Goal: Task Accomplishment & Management: Manage account settings

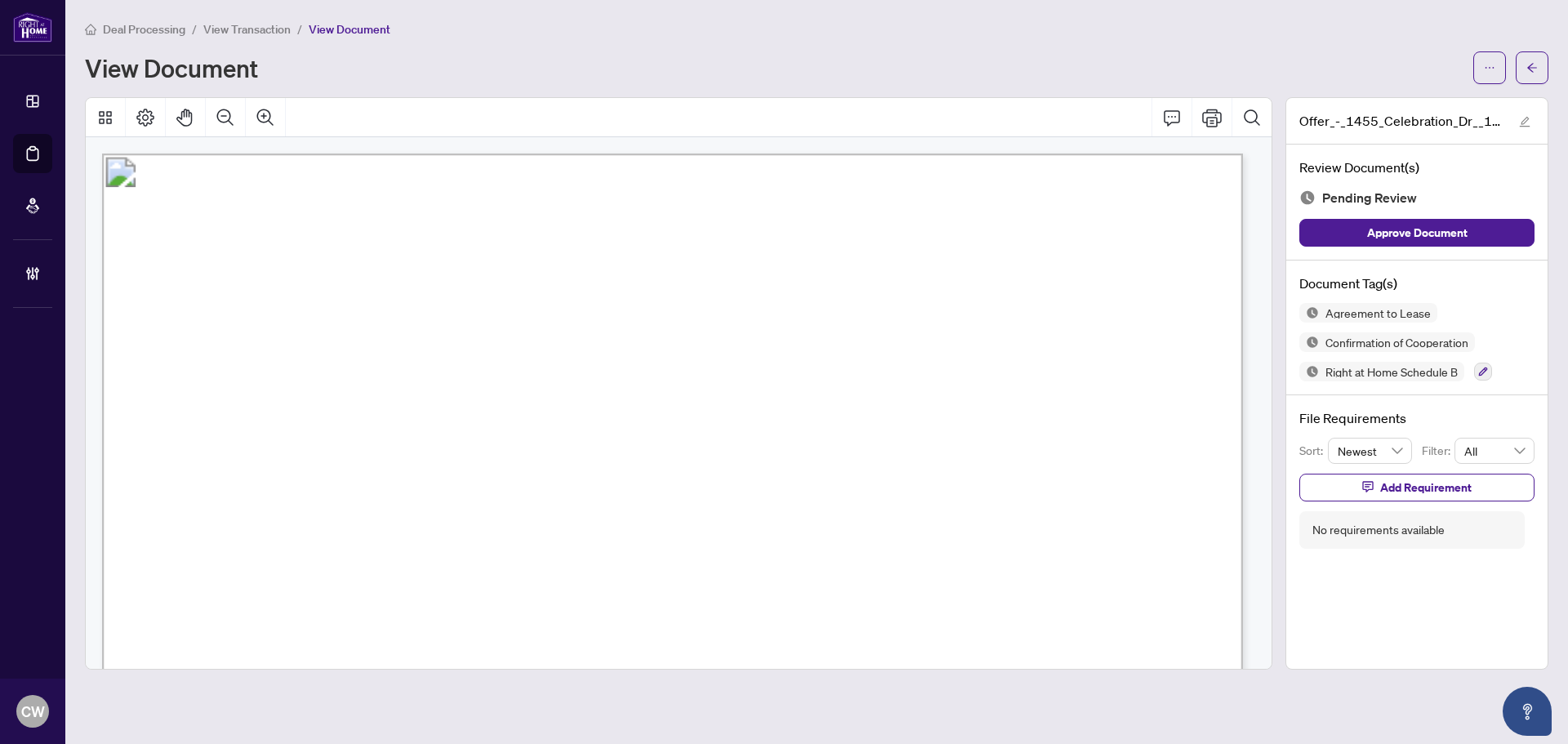
scroll to position [3514, 0]
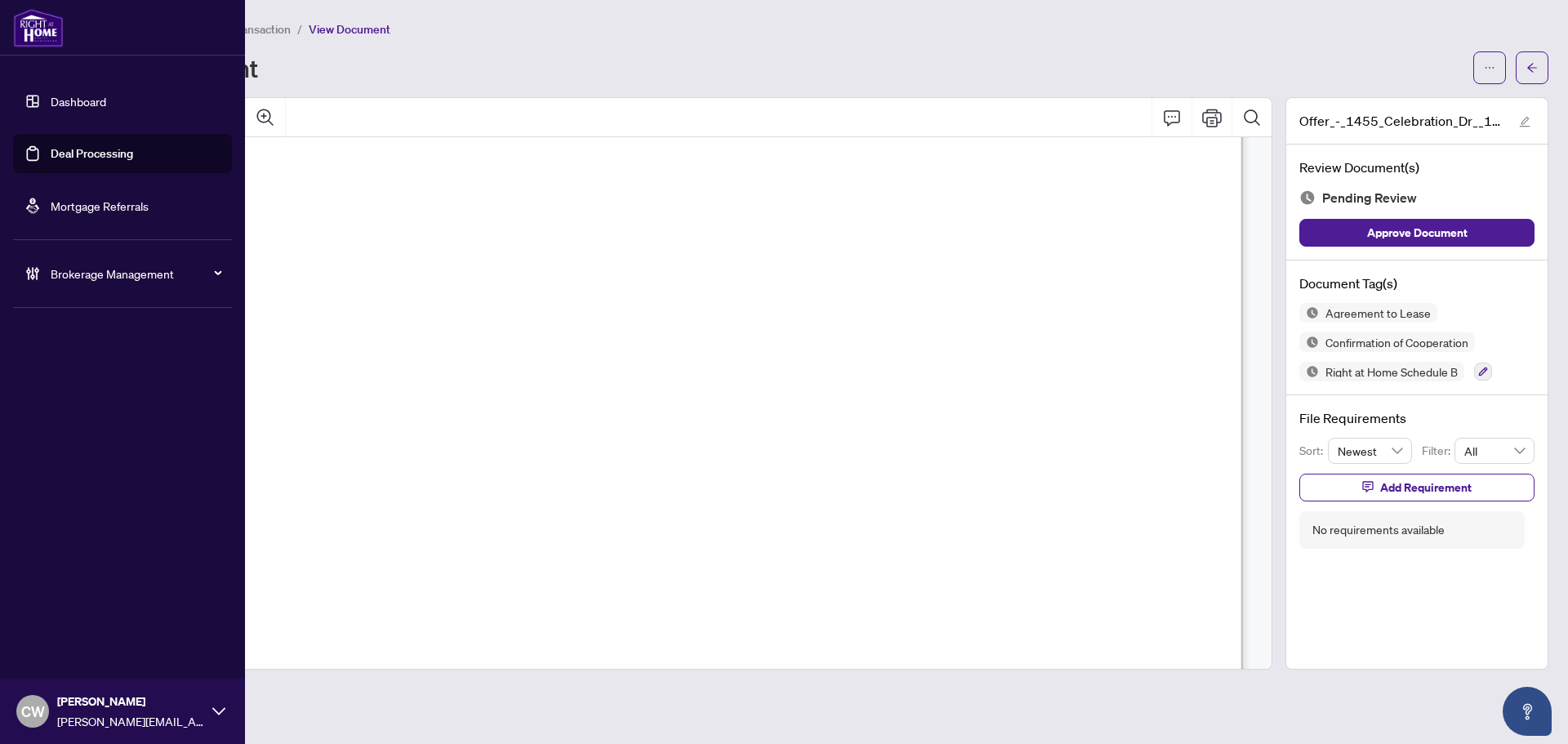
drag, startPoint x: 103, startPoint y: 157, endPoint x: 188, endPoint y: 169, distance: 85.8
click at [103, 157] on link "Deal Processing" at bounding box center [91, 153] width 82 height 15
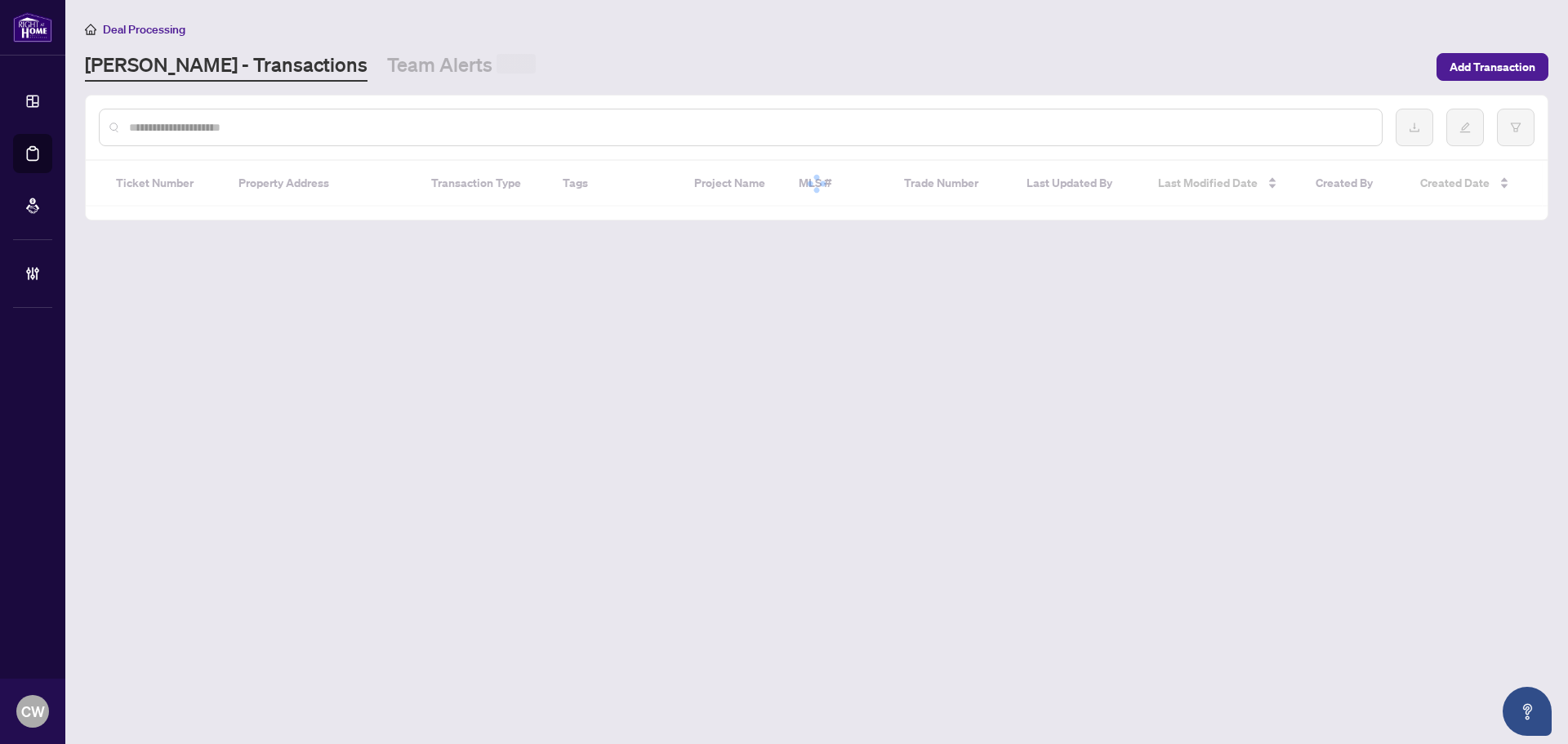
click at [317, 128] on input "text" at bounding box center [749, 127] width 1239 height 18
paste input "*******"
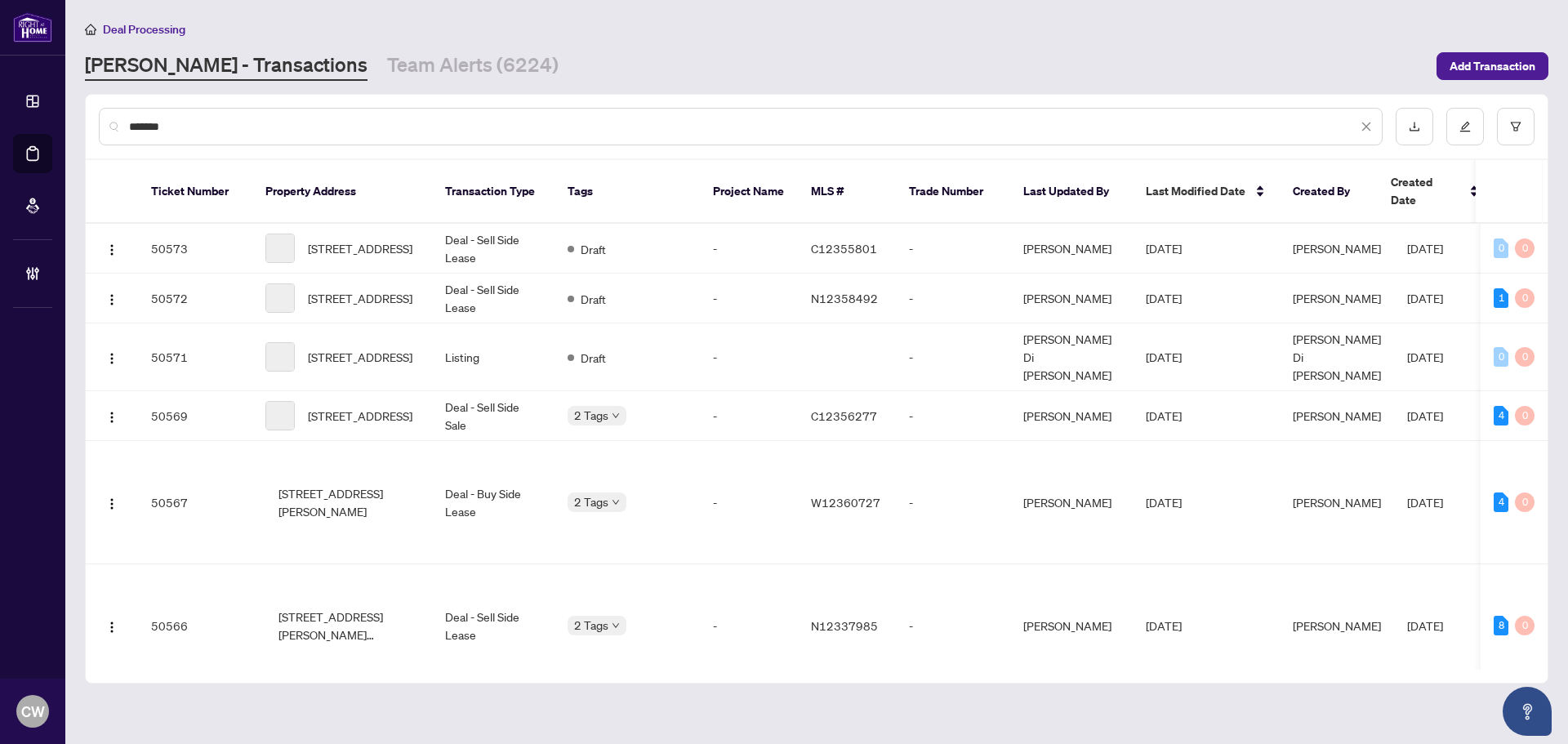
type input "*******"
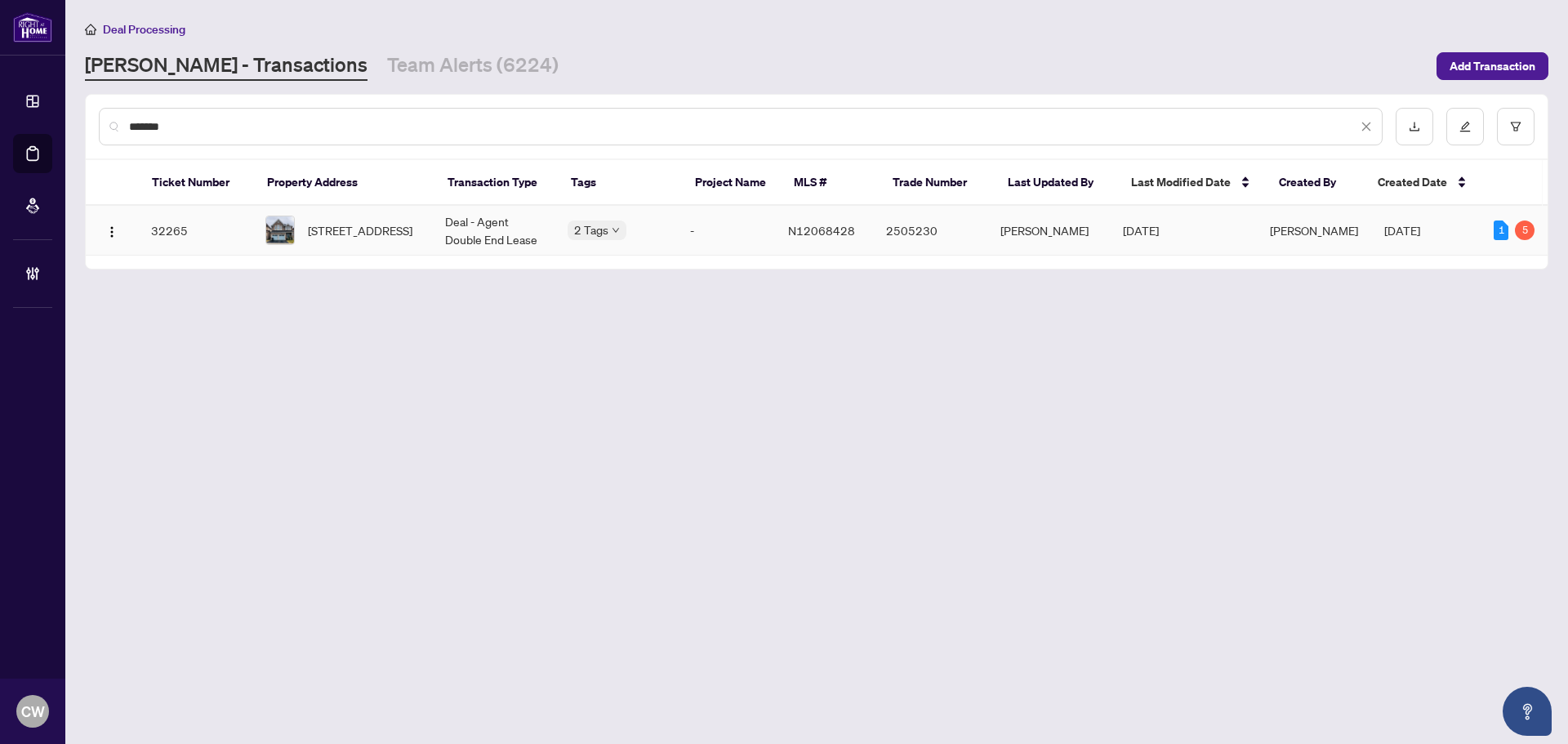
click at [370, 237] on span "[STREET_ADDRESS]" at bounding box center [360, 230] width 105 height 18
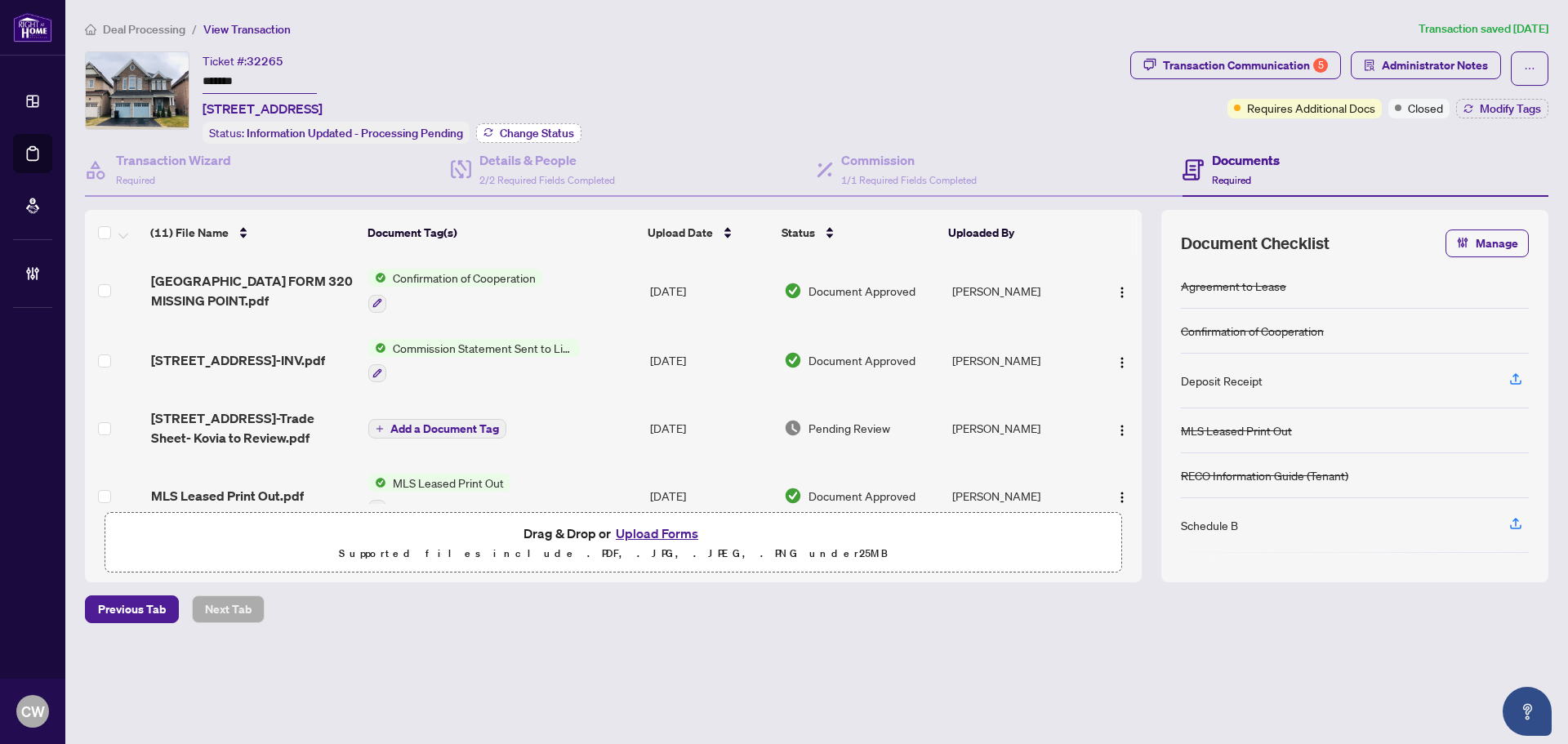
click at [548, 131] on span "Change Status" at bounding box center [537, 133] width 75 height 11
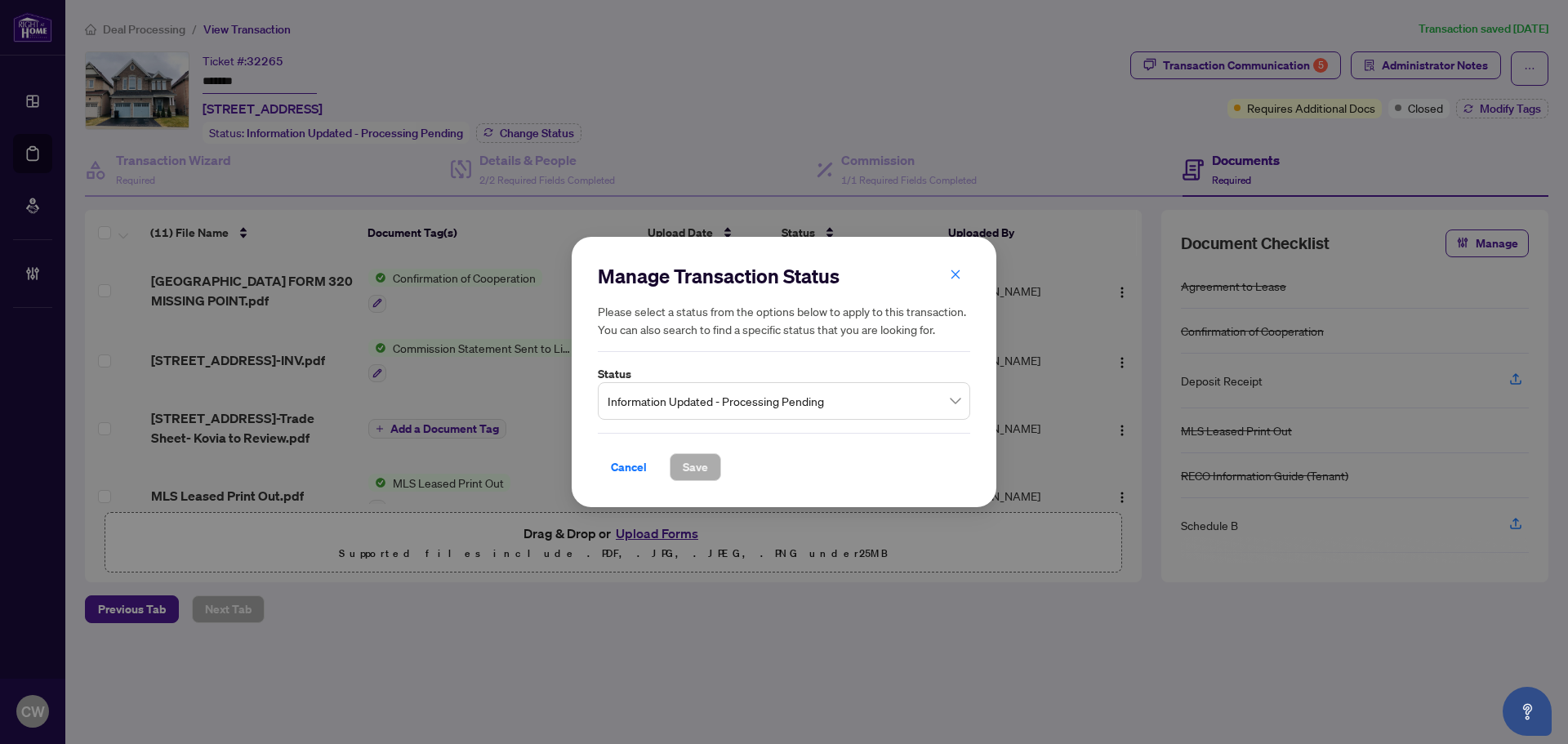
click at [758, 407] on span "Information Updated - Processing Pending" at bounding box center [784, 401] width 353 height 31
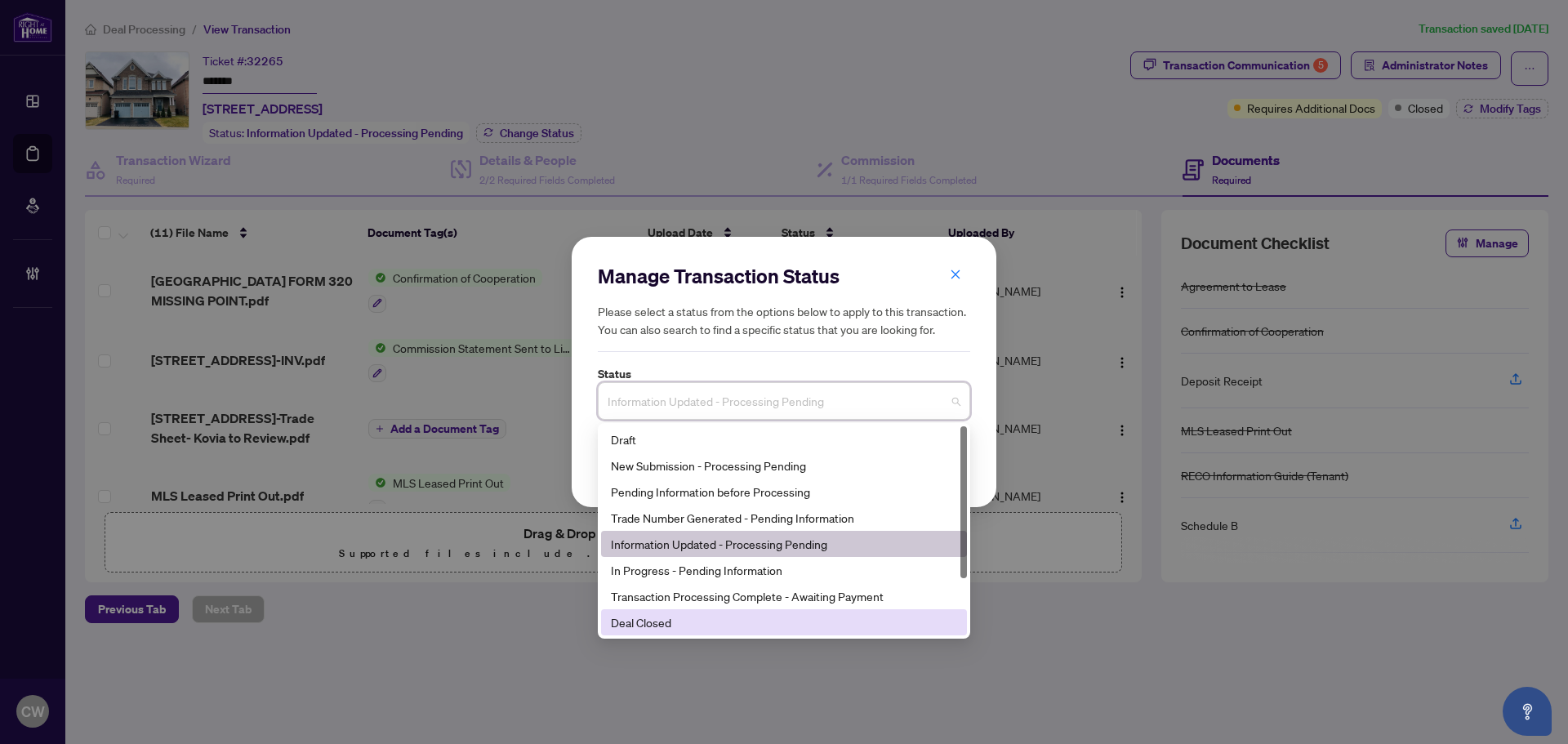
click at [696, 623] on div "Deal Closed" at bounding box center [784, 623] width 347 height 18
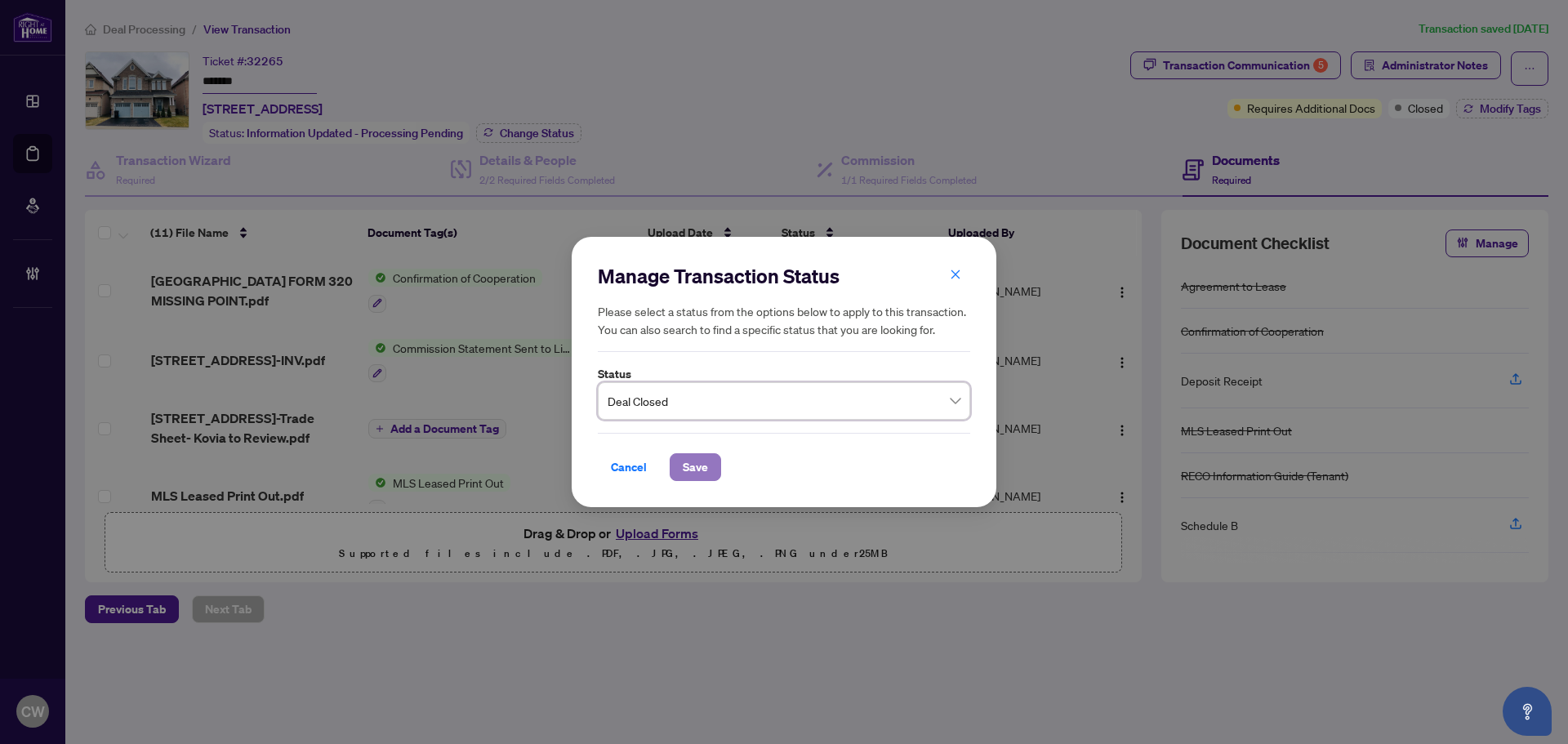
click at [700, 466] on span "Save" at bounding box center [695, 467] width 25 height 26
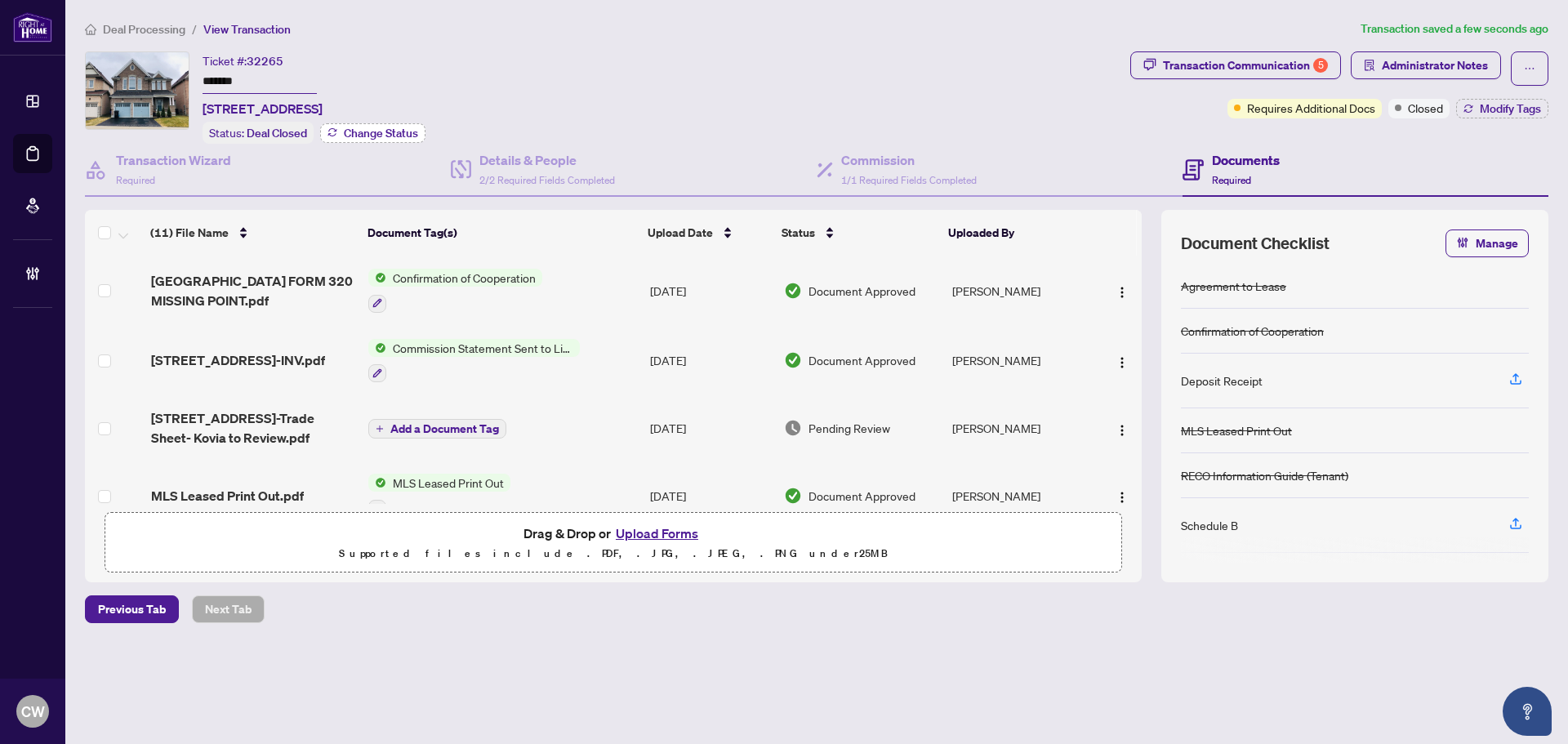
click at [365, 127] on span "Change Status" at bounding box center [381, 133] width 75 height 11
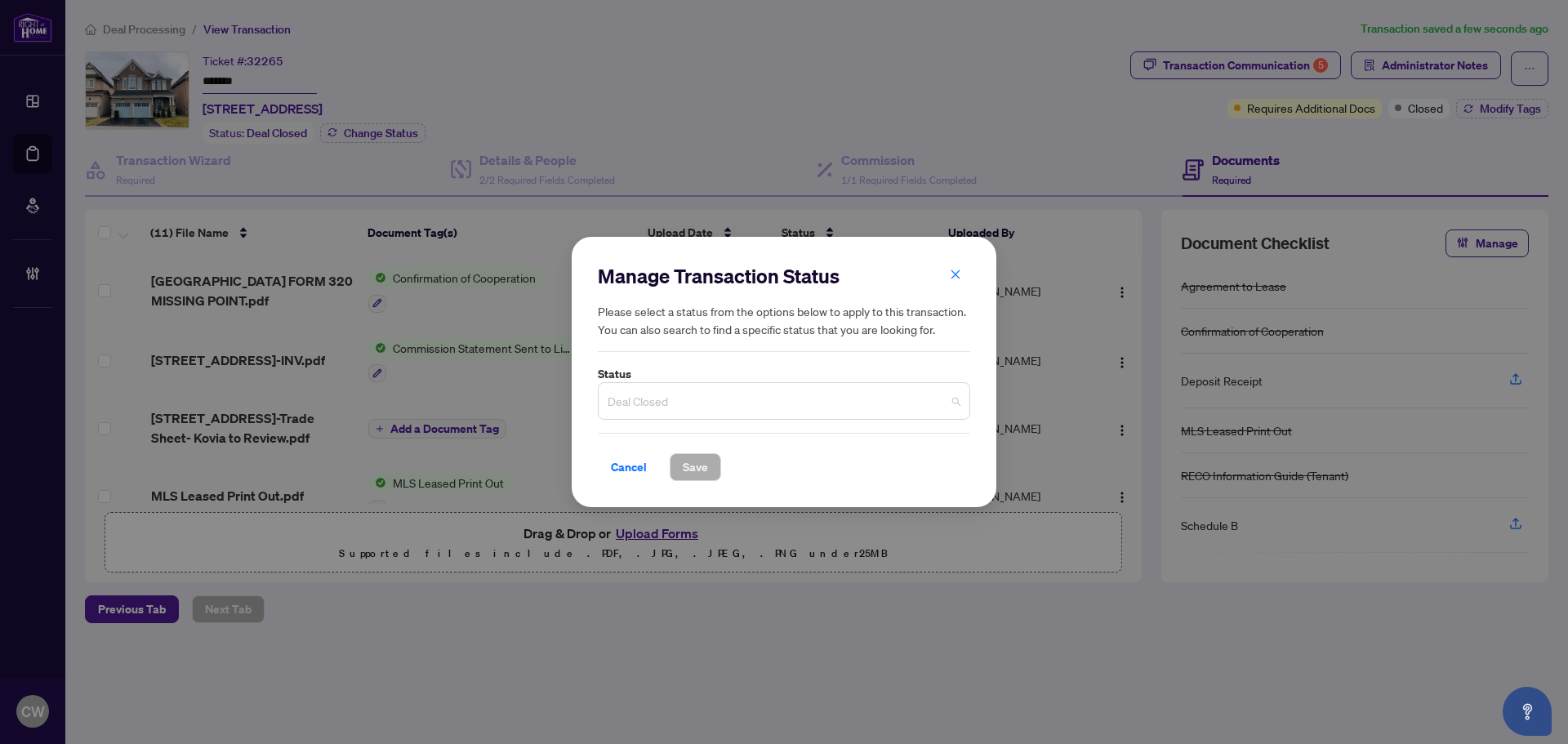
click at [672, 404] on span "Deal Closed" at bounding box center [784, 401] width 353 height 31
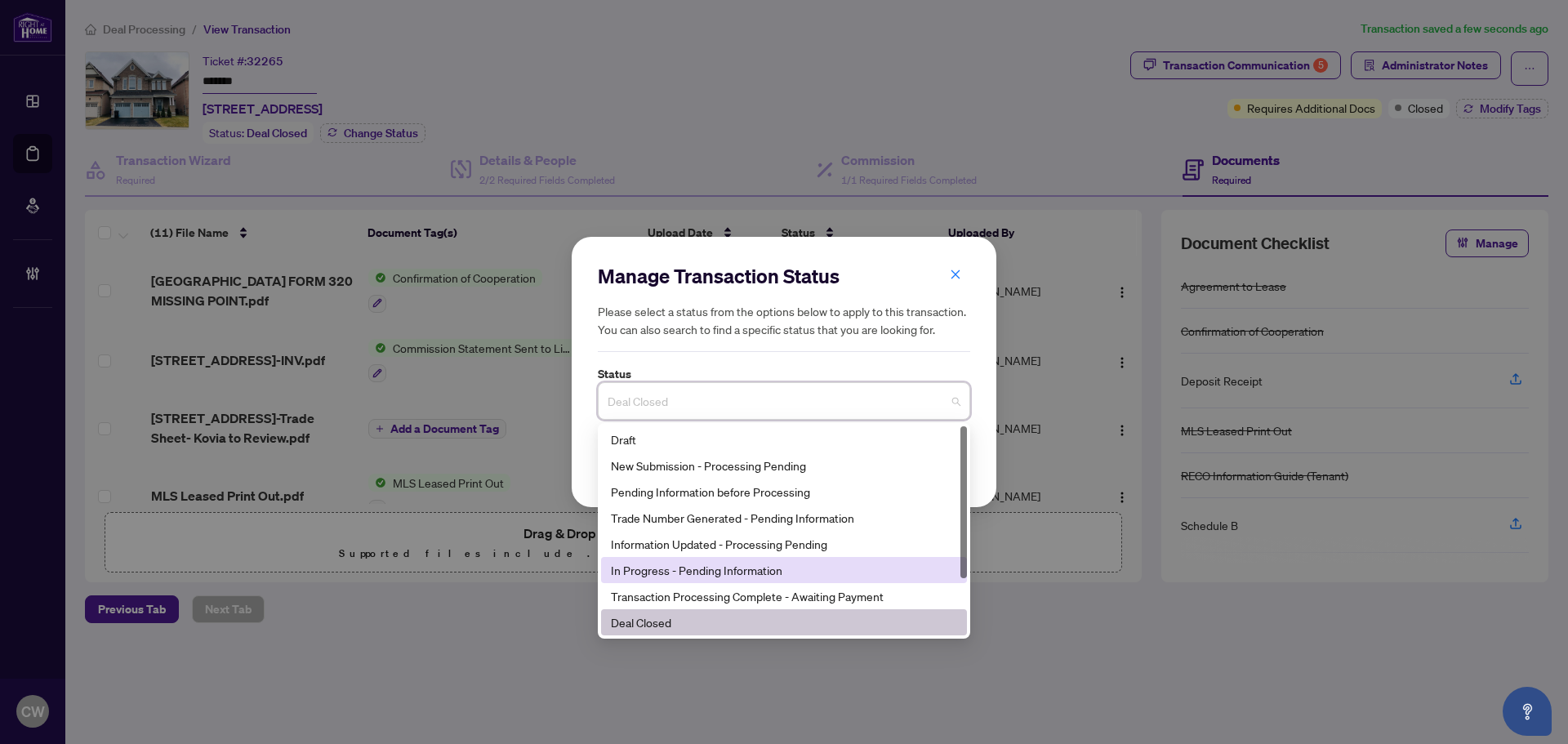
click at [751, 568] on div "In Progress - Pending Information" at bounding box center [784, 570] width 347 height 18
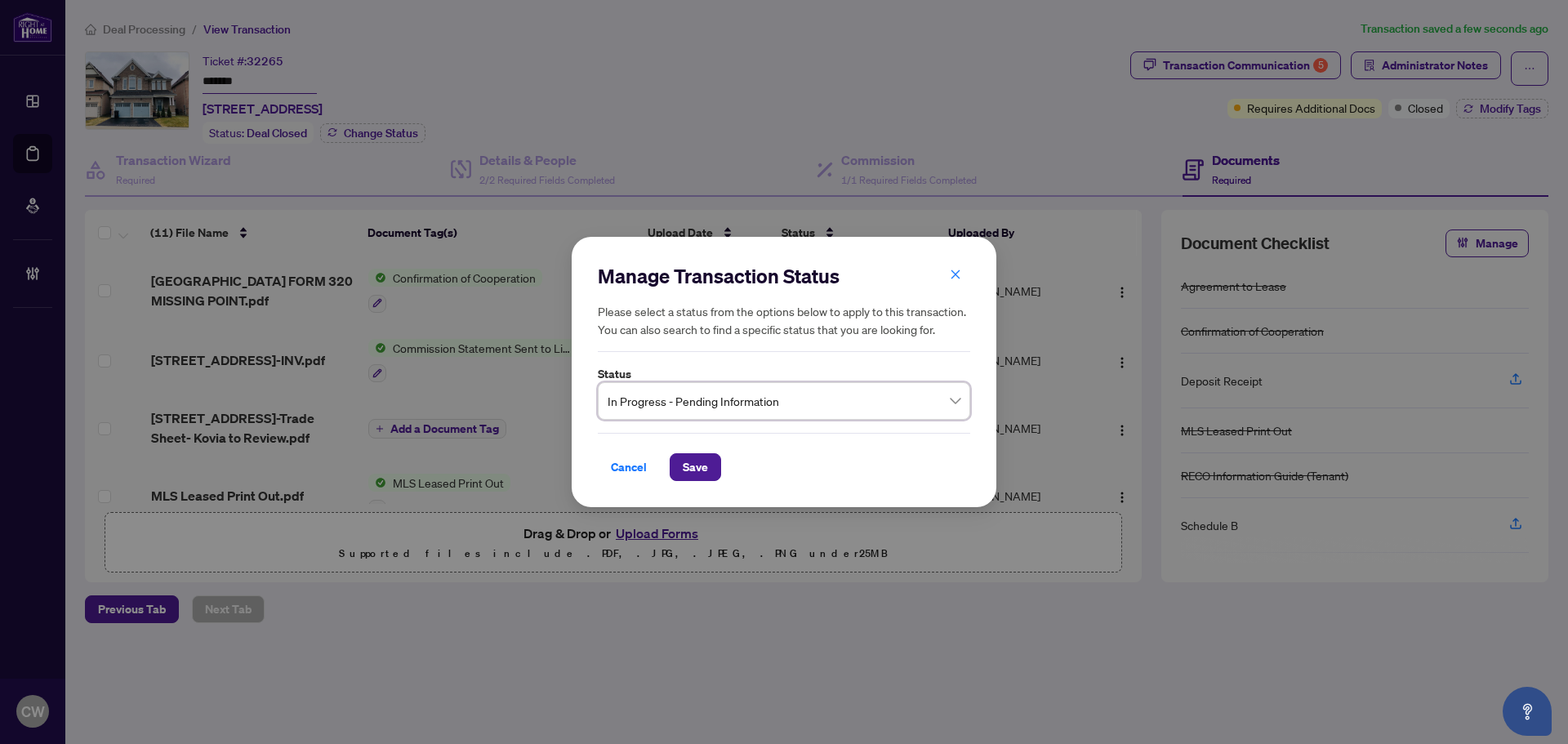
click at [763, 408] on span "In Progress - Pending Information" at bounding box center [784, 401] width 353 height 31
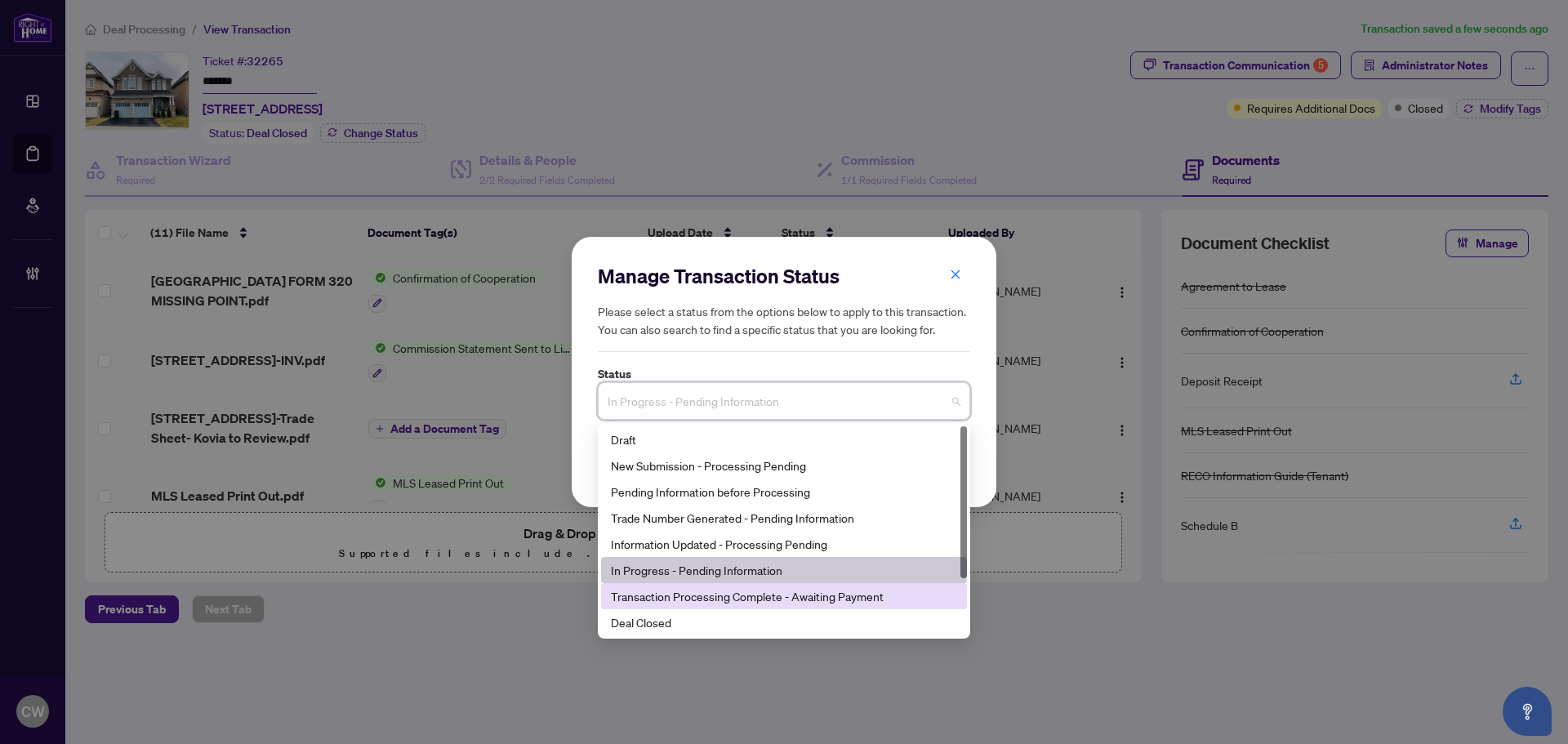
click at [740, 593] on div "Transaction Processing Complete - Awaiting Payment" at bounding box center [784, 596] width 347 height 18
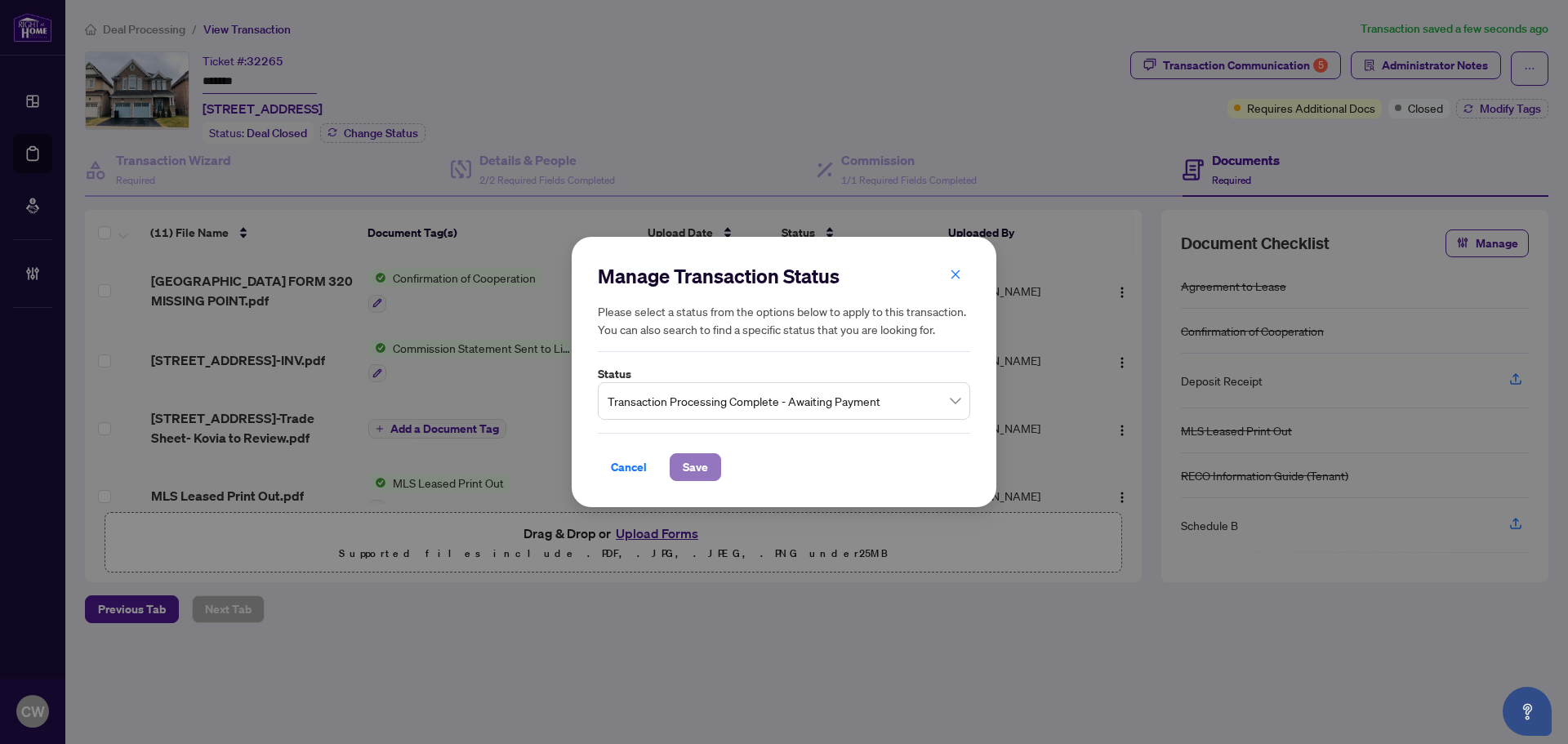
click at [706, 455] on span "Save" at bounding box center [695, 467] width 25 height 26
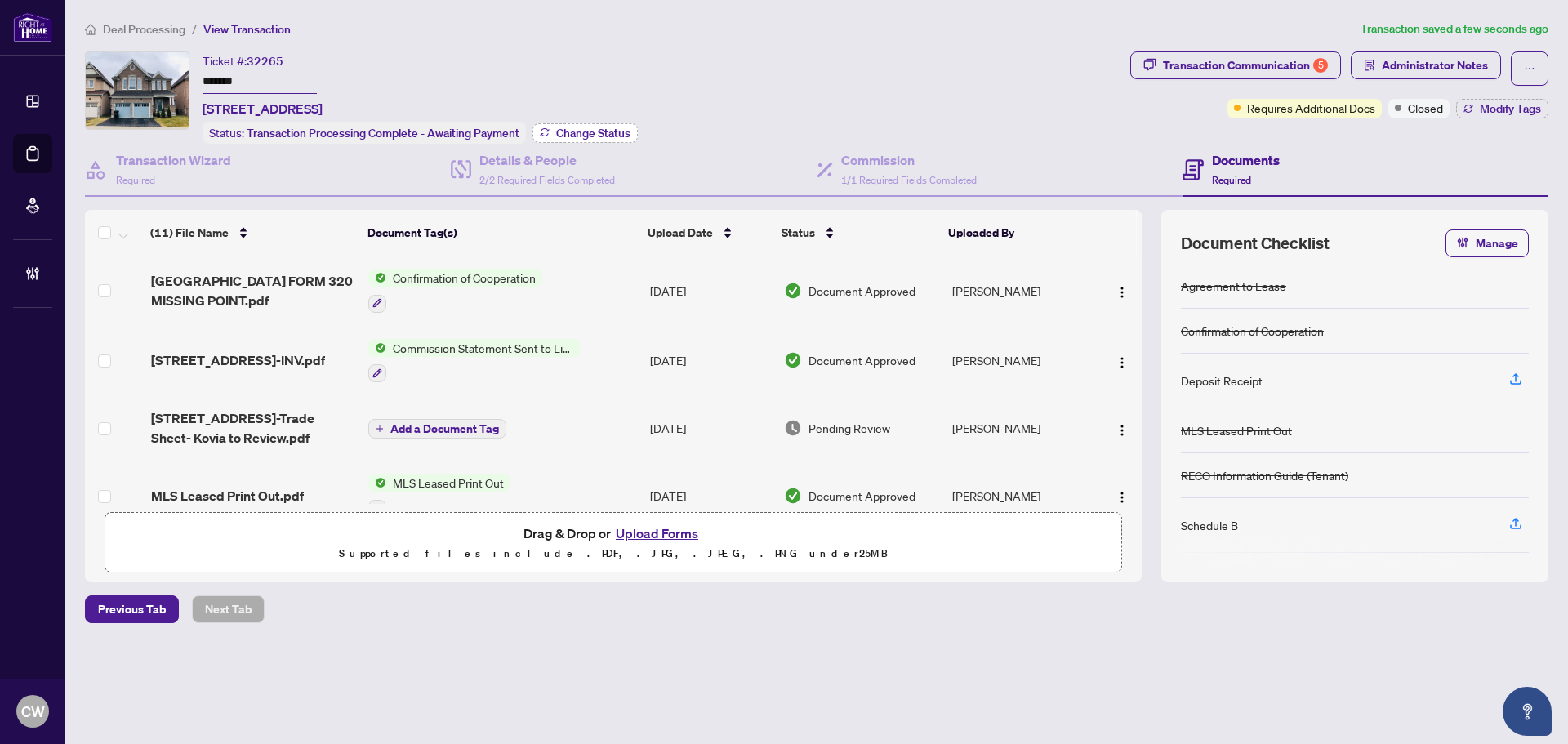
click at [554, 131] on button "Change Status" at bounding box center [585, 133] width 106 height 20
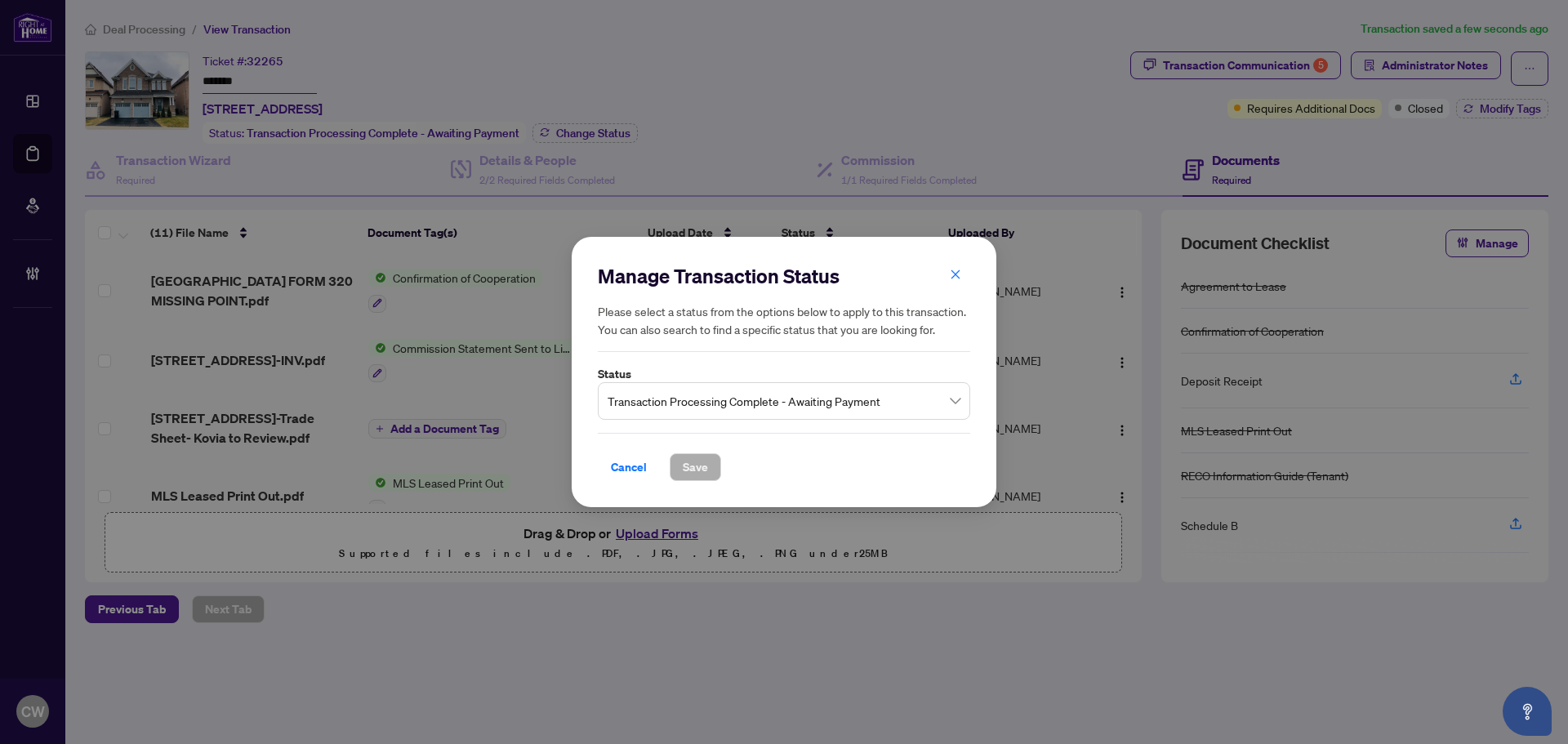
click at [696, 408] on span "Transaction Processing Complete - Awaiting Payment" at bounding box center [784, 401] width 353 height 31
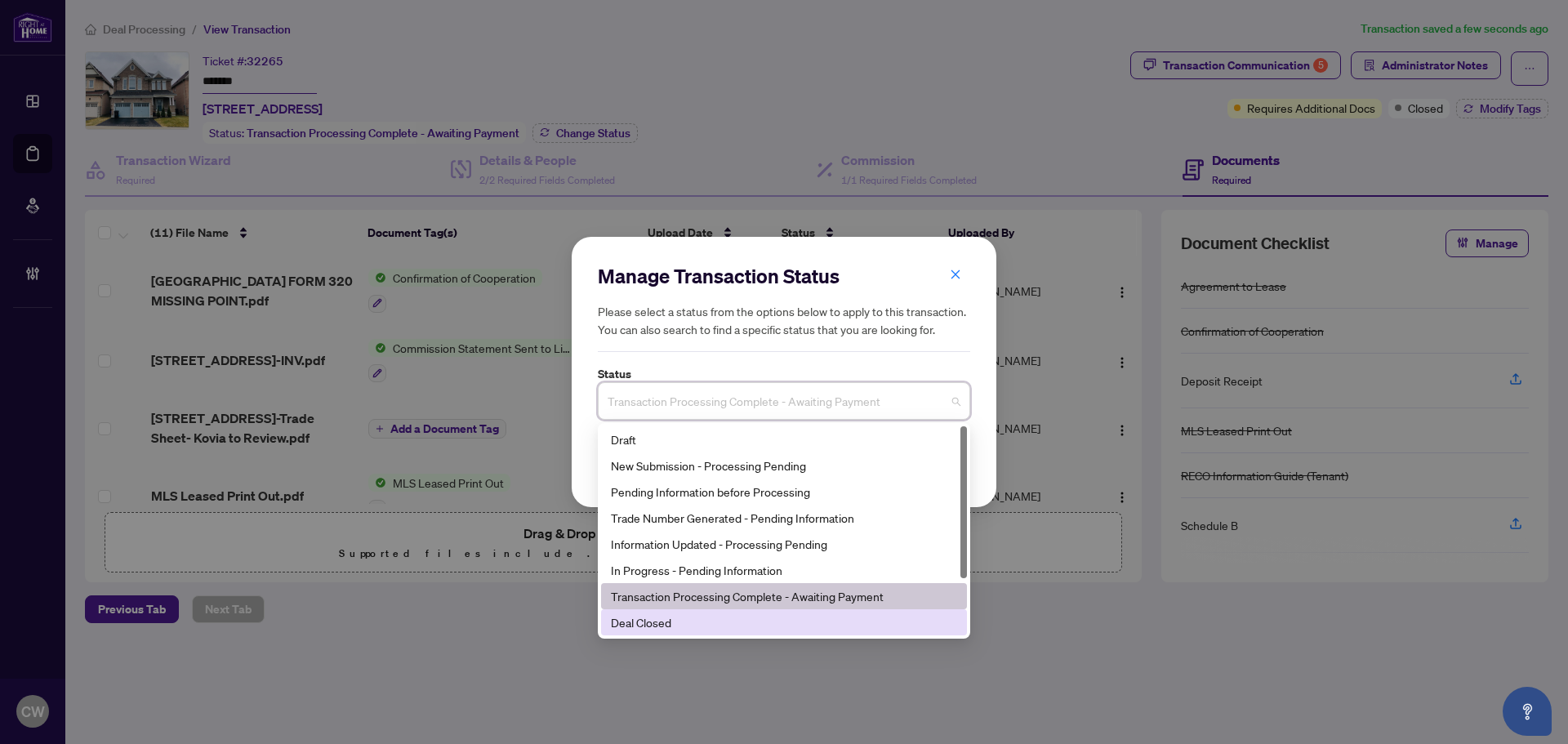
click at [661, 631] on div "Deal Closed" at bounding box center [784, 623] width 347 height 18
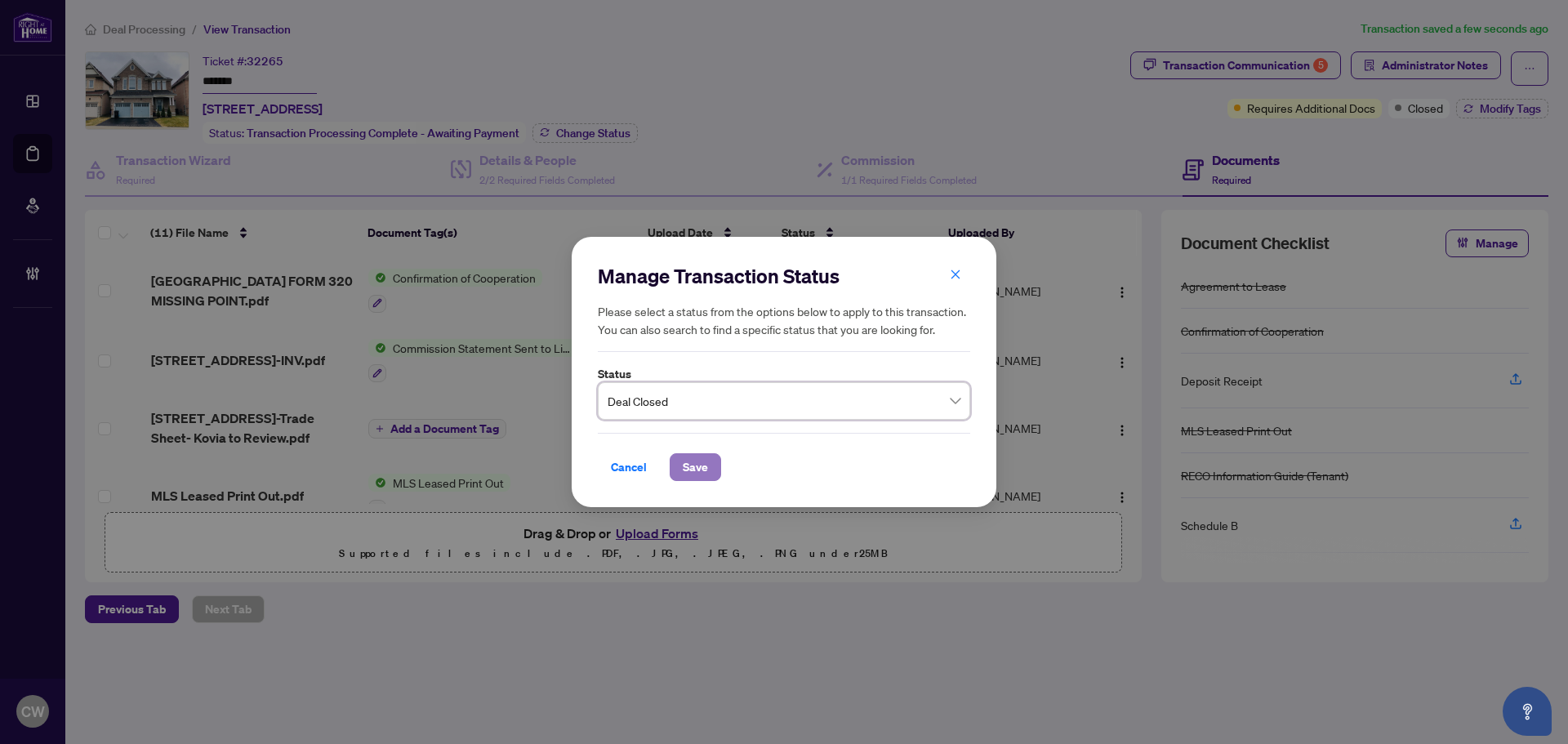
click at [693, 469] on span "Save" at bounding box center [695, 467] width 25 height 26
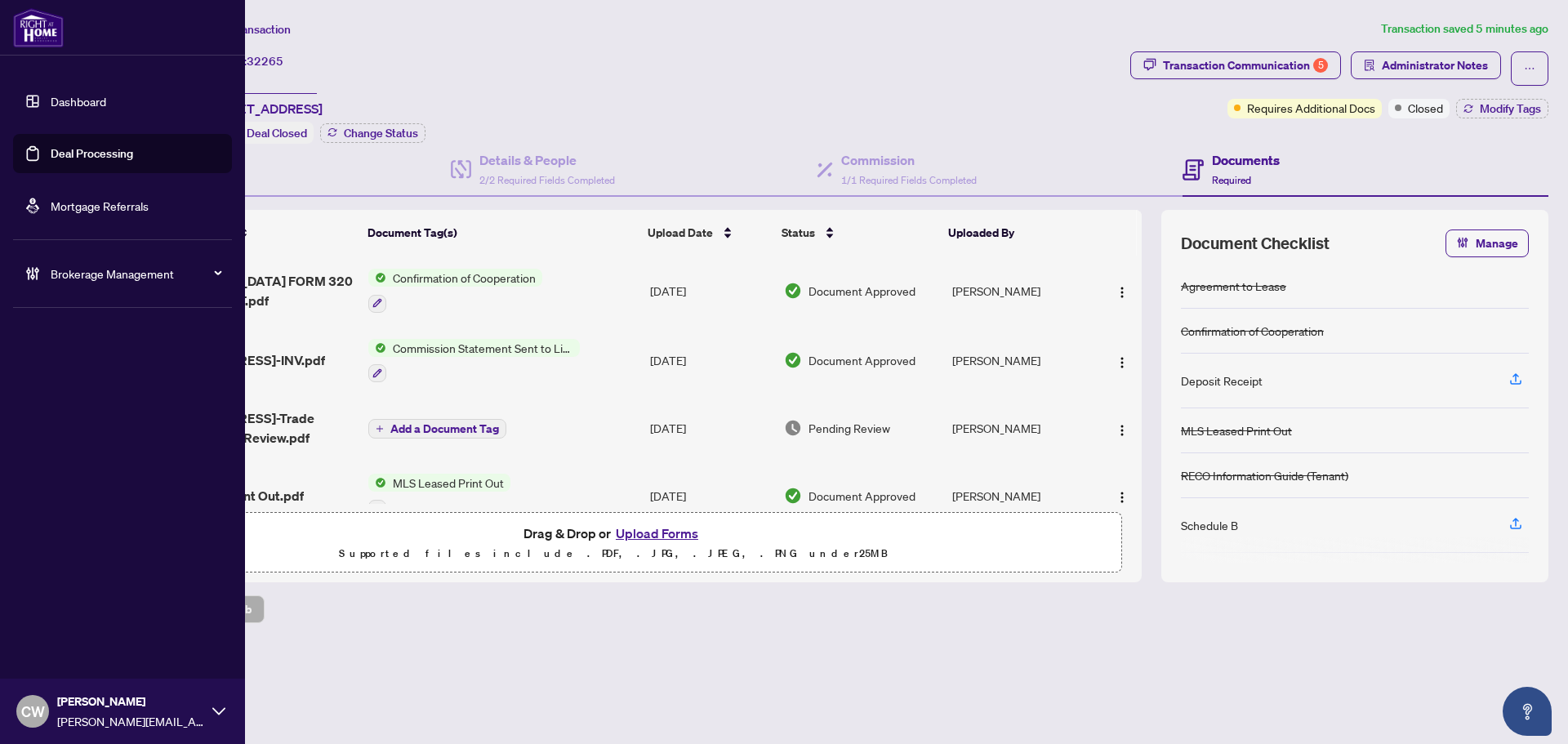
click at [75, 158] on link "Deal Processing" at bounding box center [91, 153] width 82 height 15
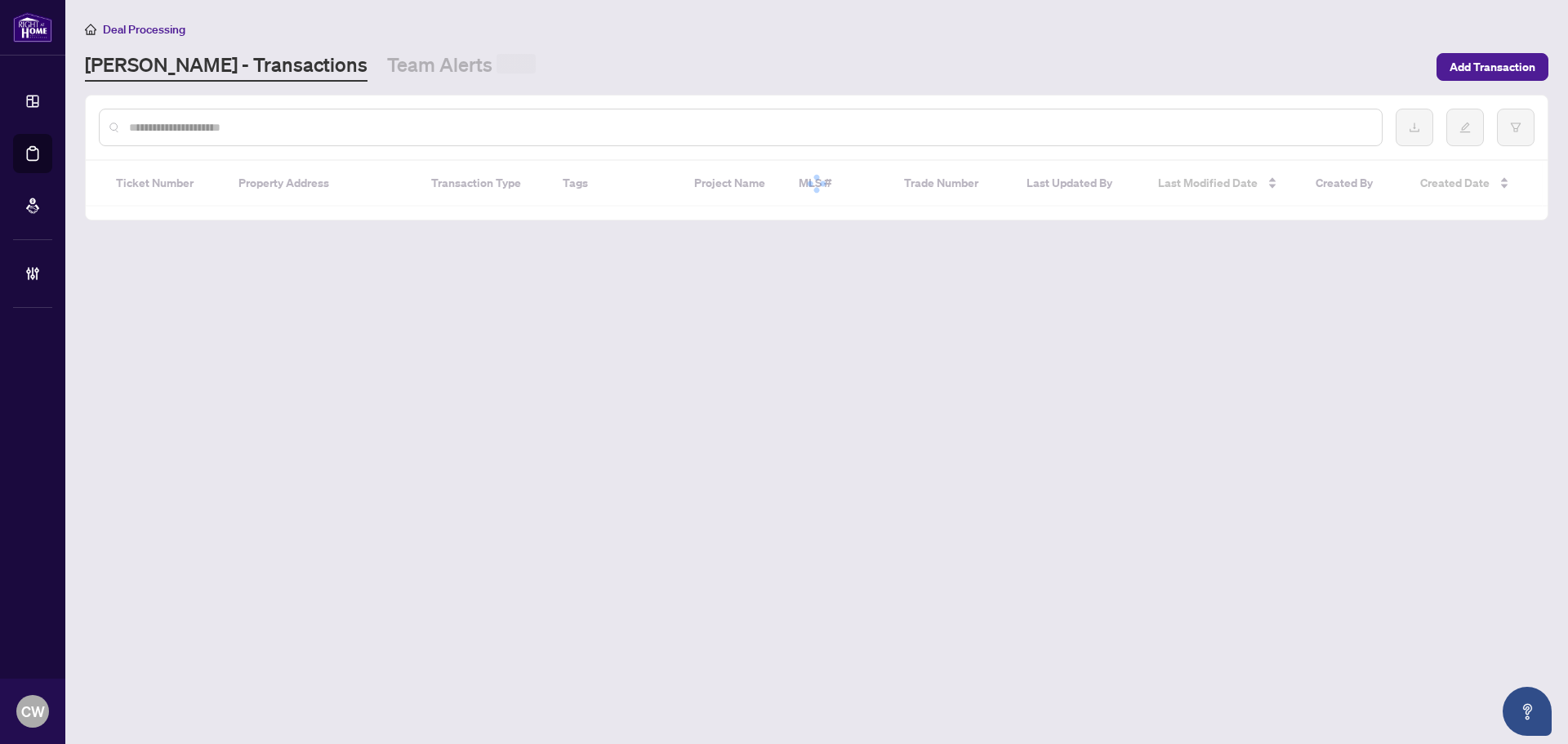
click at [288, 112] on div at bounding box center [740, 127] width 1284 height 37
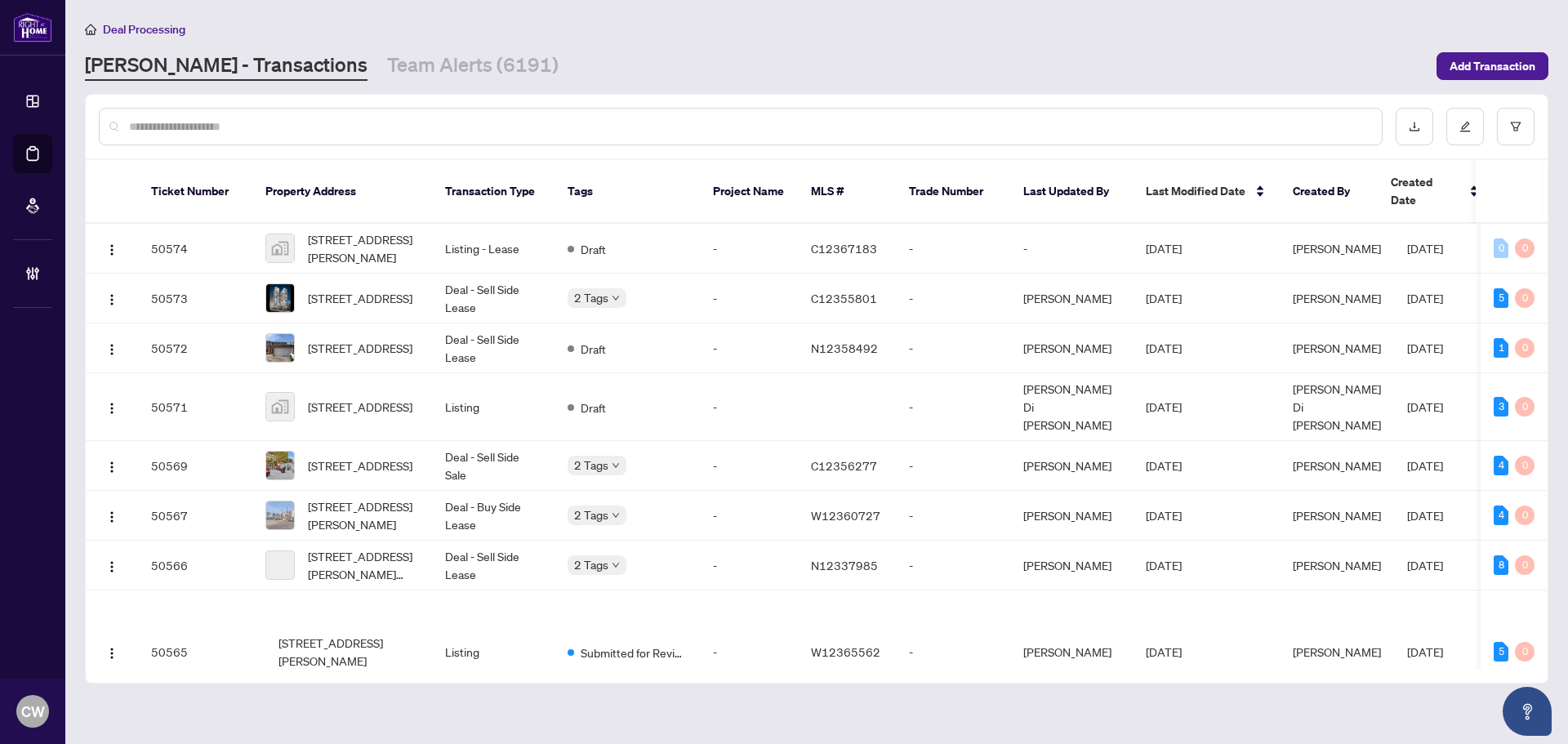
click at [270, 134] on input "text" at bounding box center [749, 127] width 1239 height 18
paste input "*******"
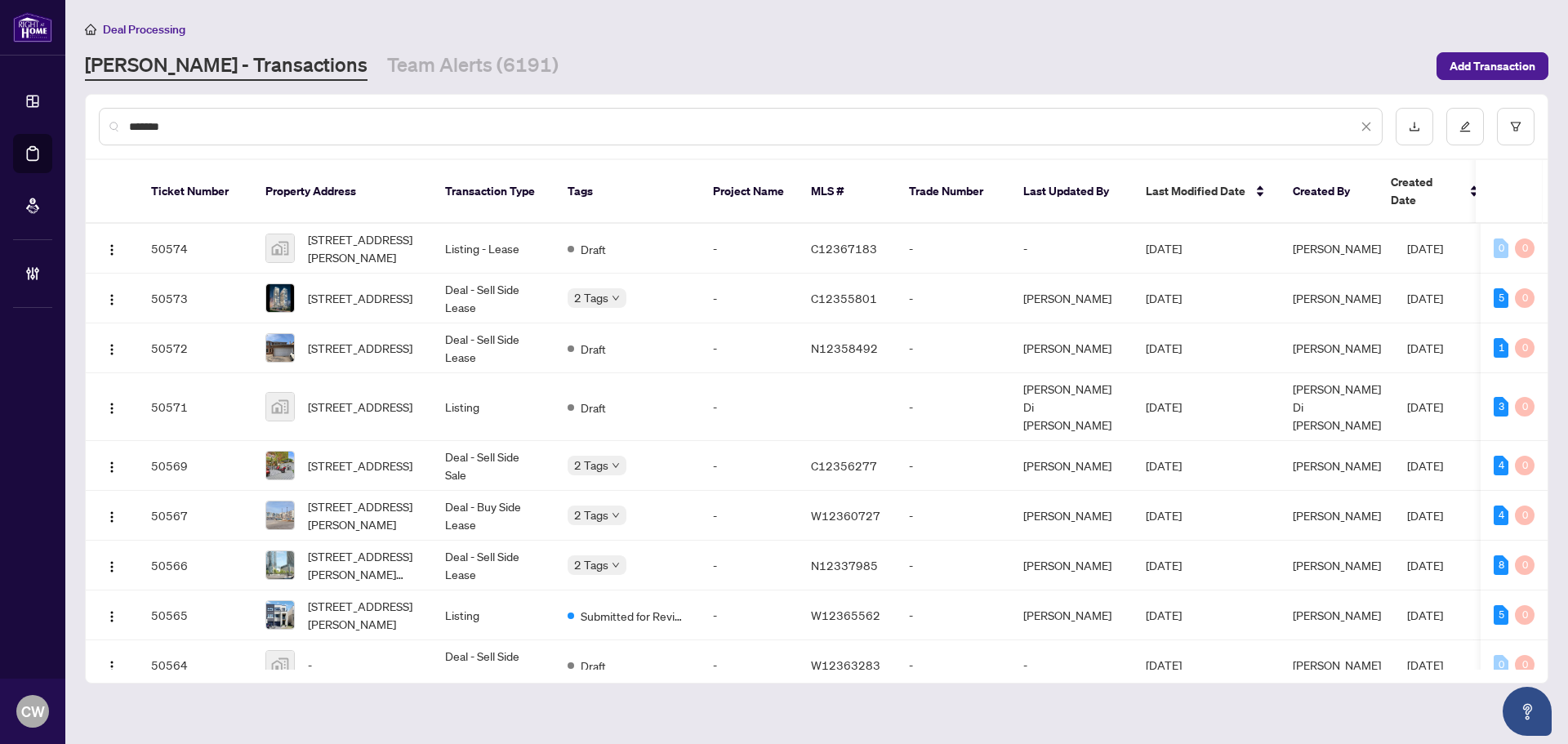
type input "*******"
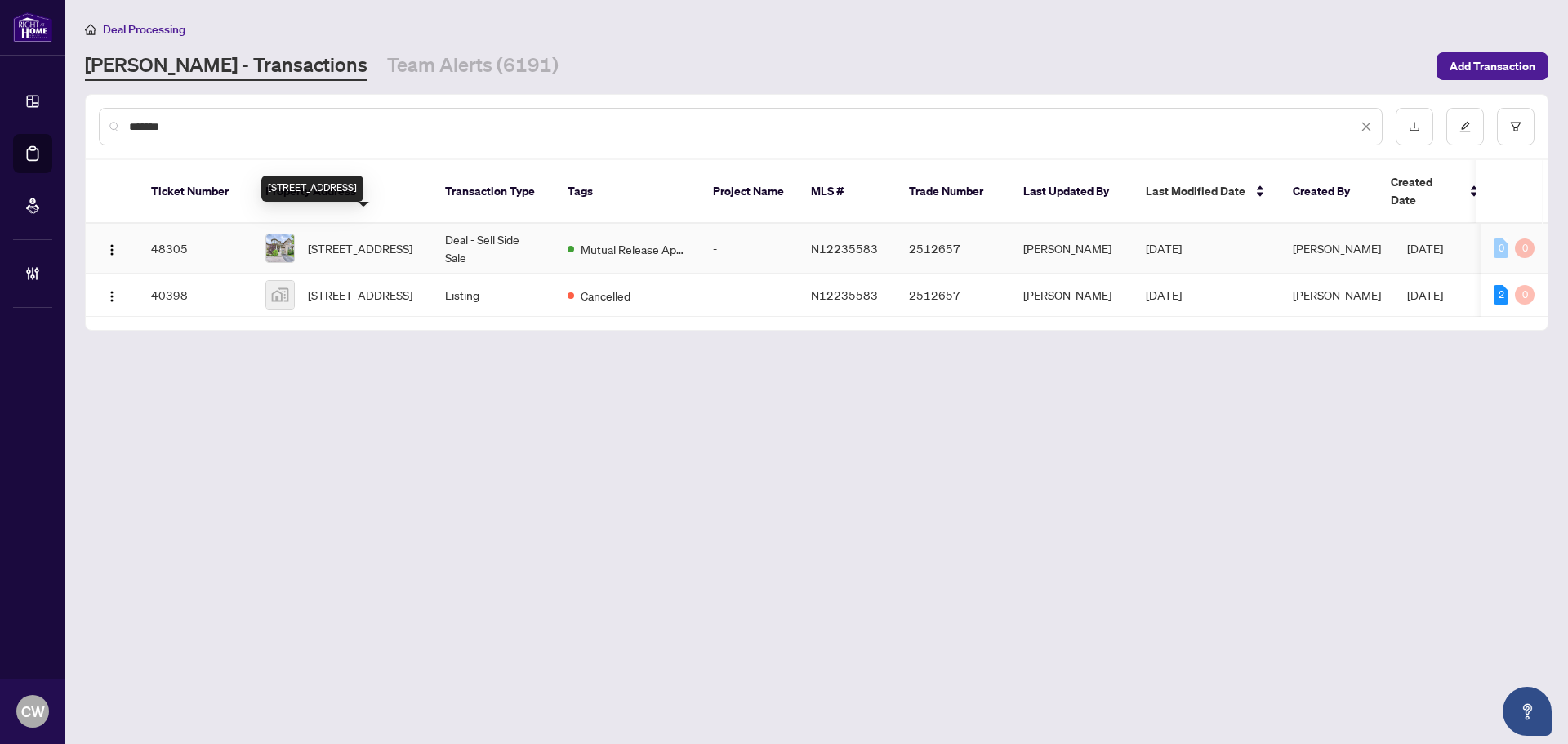
click at [353, 239] on span "[STREET_ADDRESS]" at bounding box center [360, 248] width 105 height 18
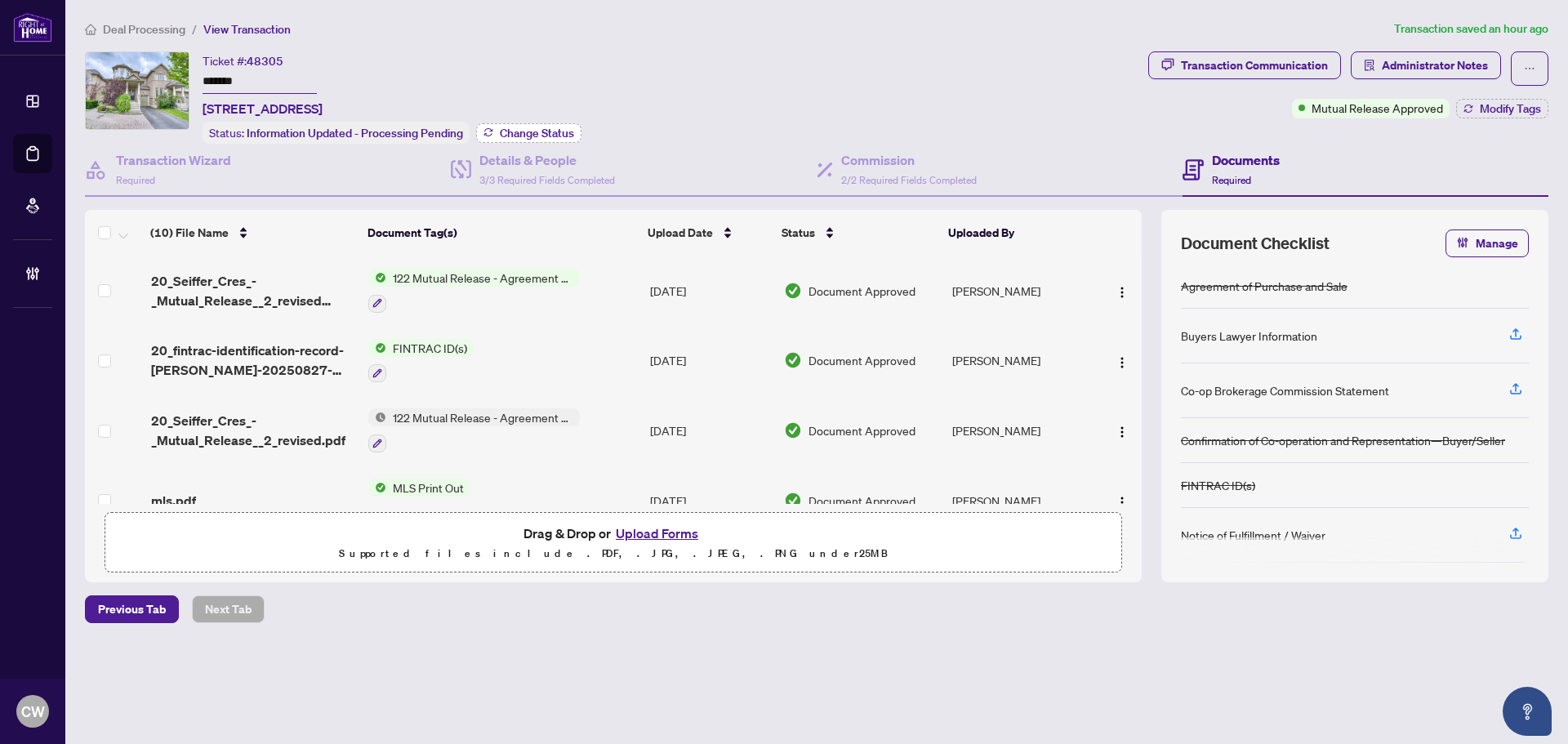
click at [552, 127] on span "Change Status" at bounding box center [537, 133] width 75 height 11
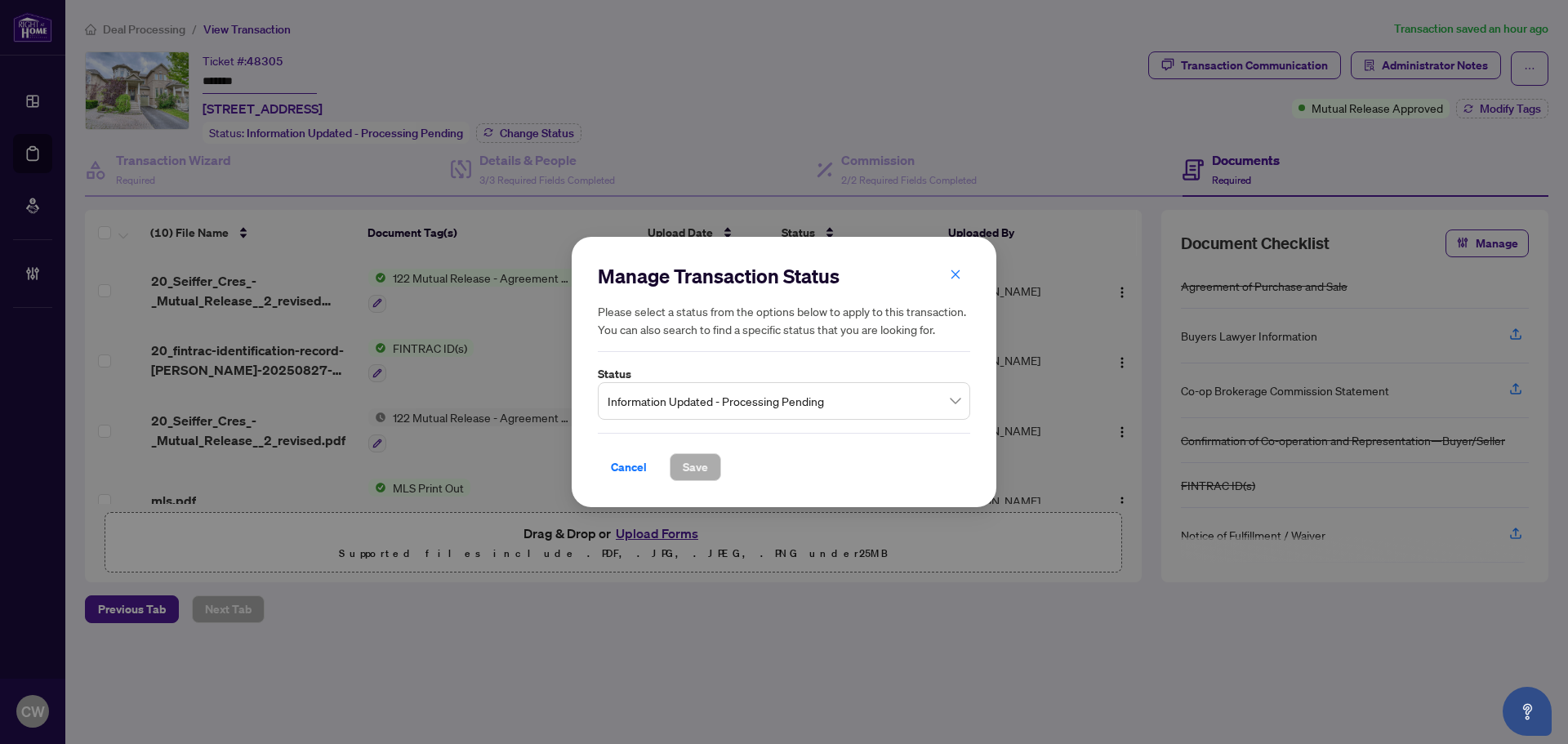
click at [794, 398] on span "Information Updated - Processing Pending" at bounding box center [784, 401] width 353 height 31
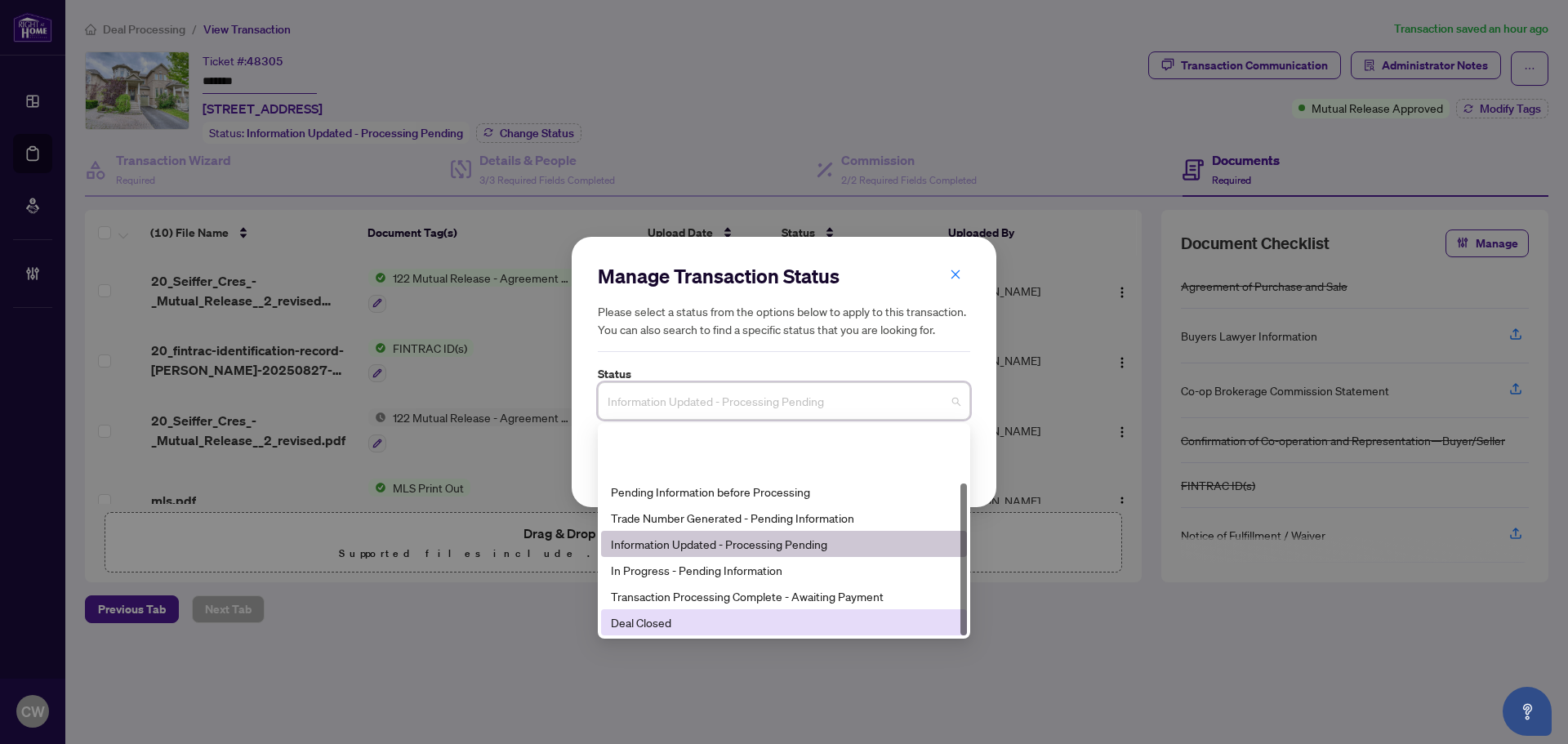
scroll to position [78, 0]
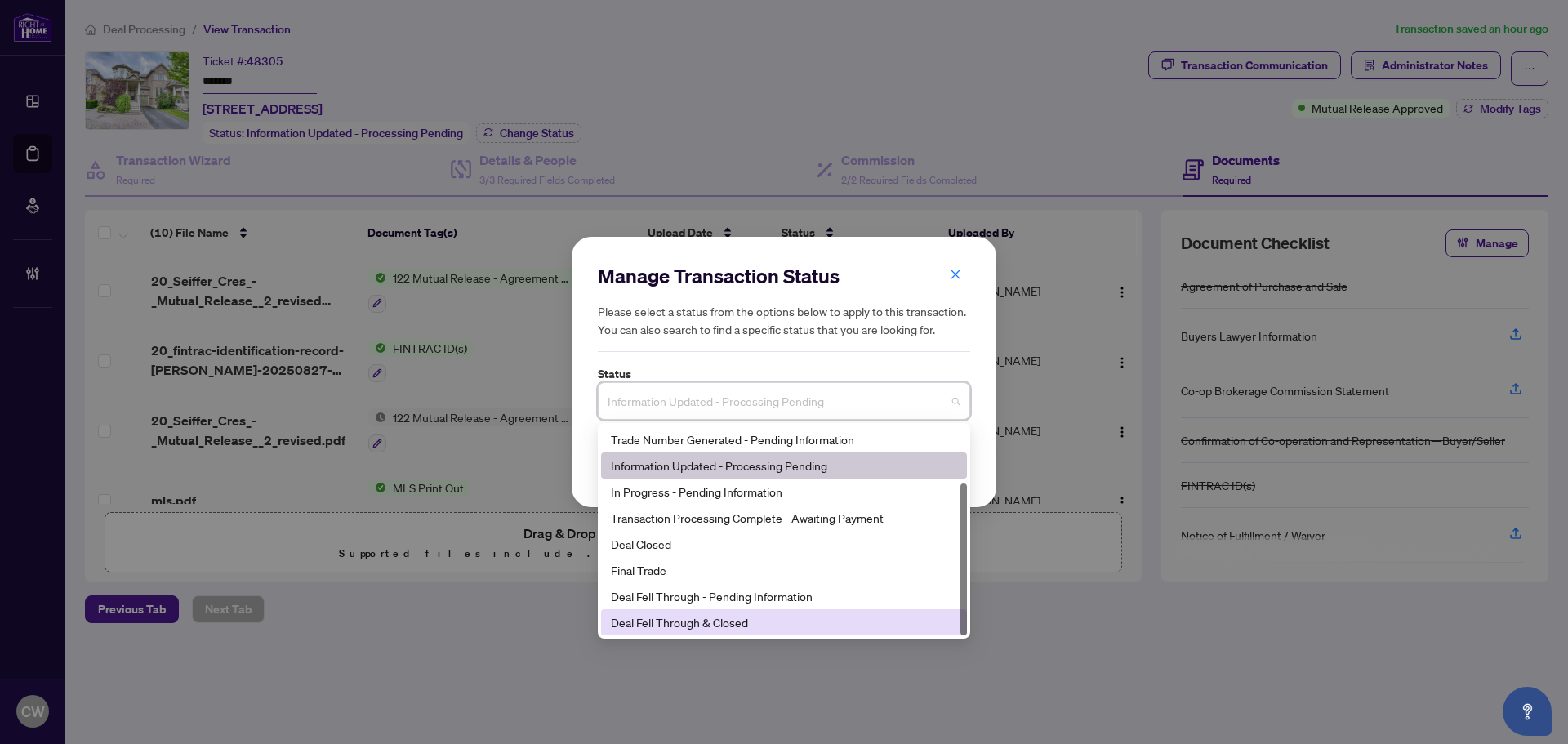
click at [706, 619] on div "Deal Fell Through & Closed" at bounding box center [784, 623] width 347 height 18
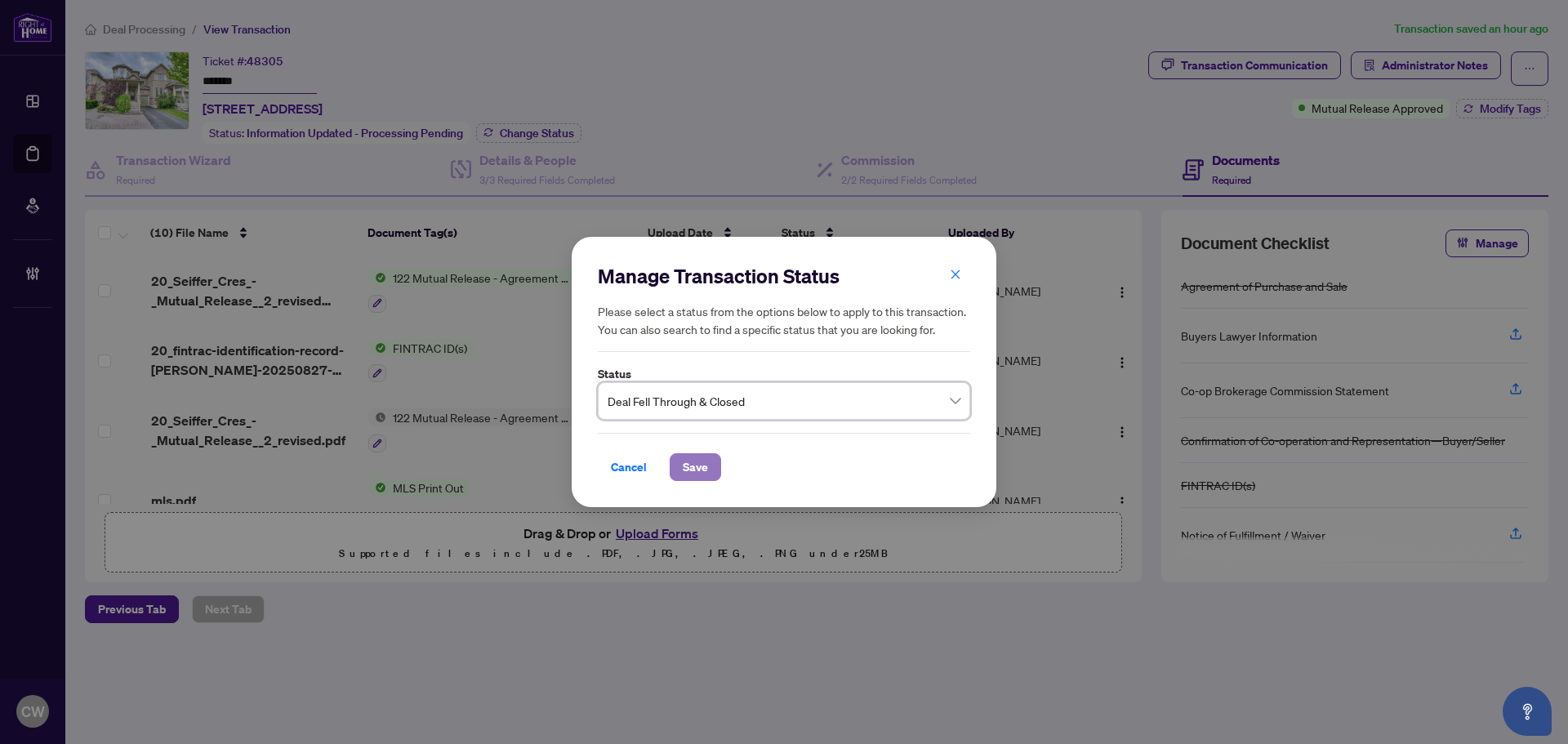
click at [694, 456] on span "Save" at bounding box center [695, 467] width 25 height 26
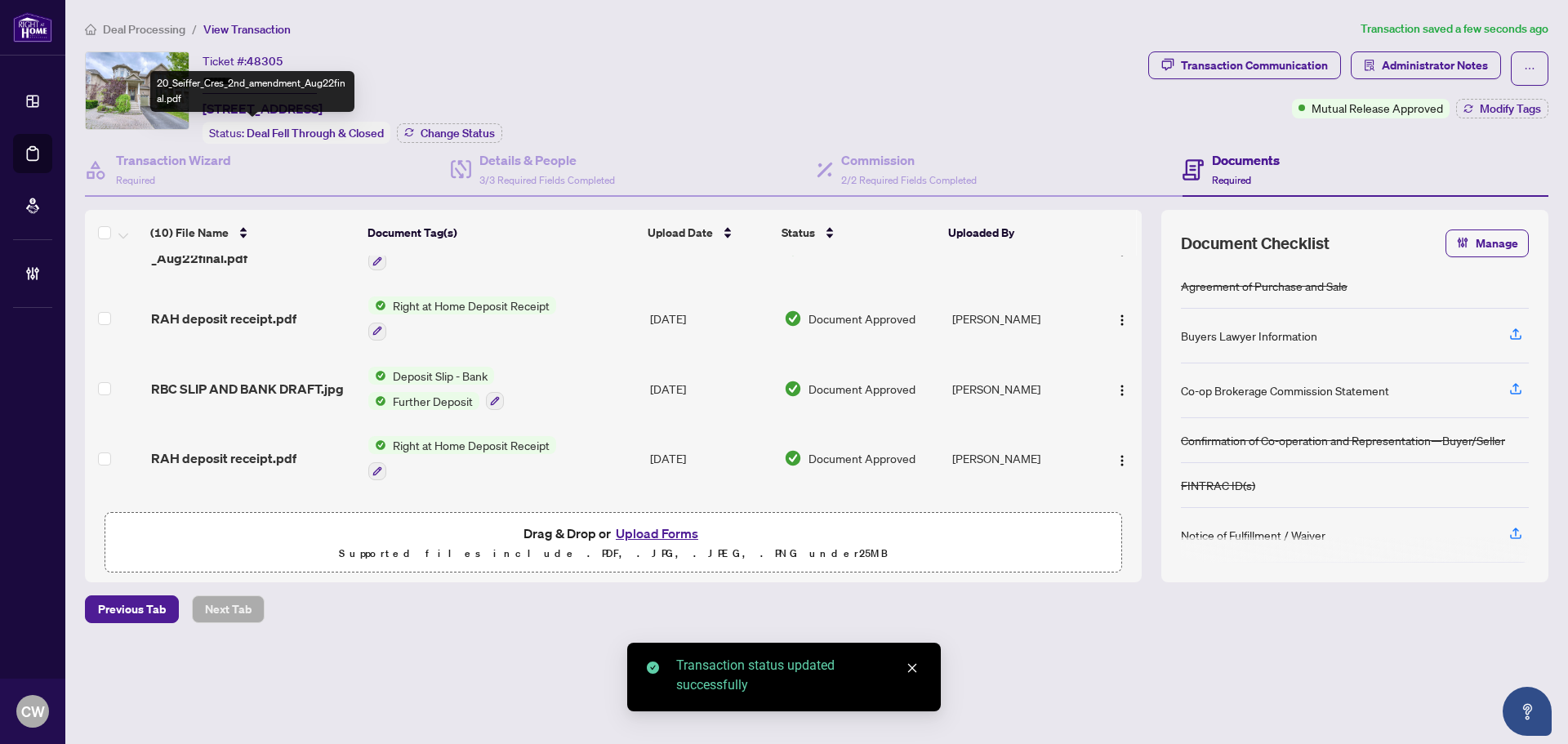
scroll to position [454, 0]
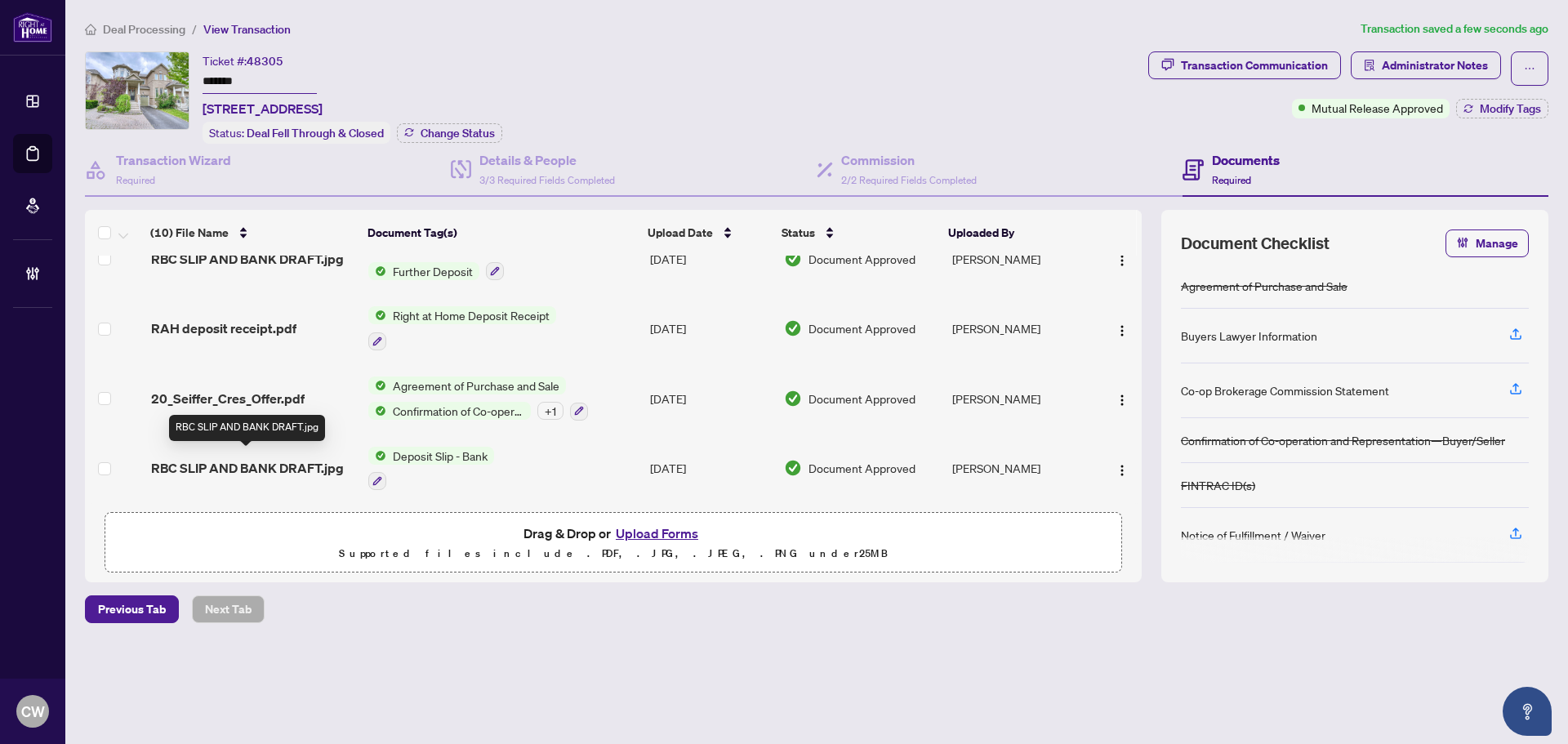
click at [311, 460] on span "RBC SLIP AND BANK DRAFT.jpg" at bounding box center [247, 468] width 192 height 20
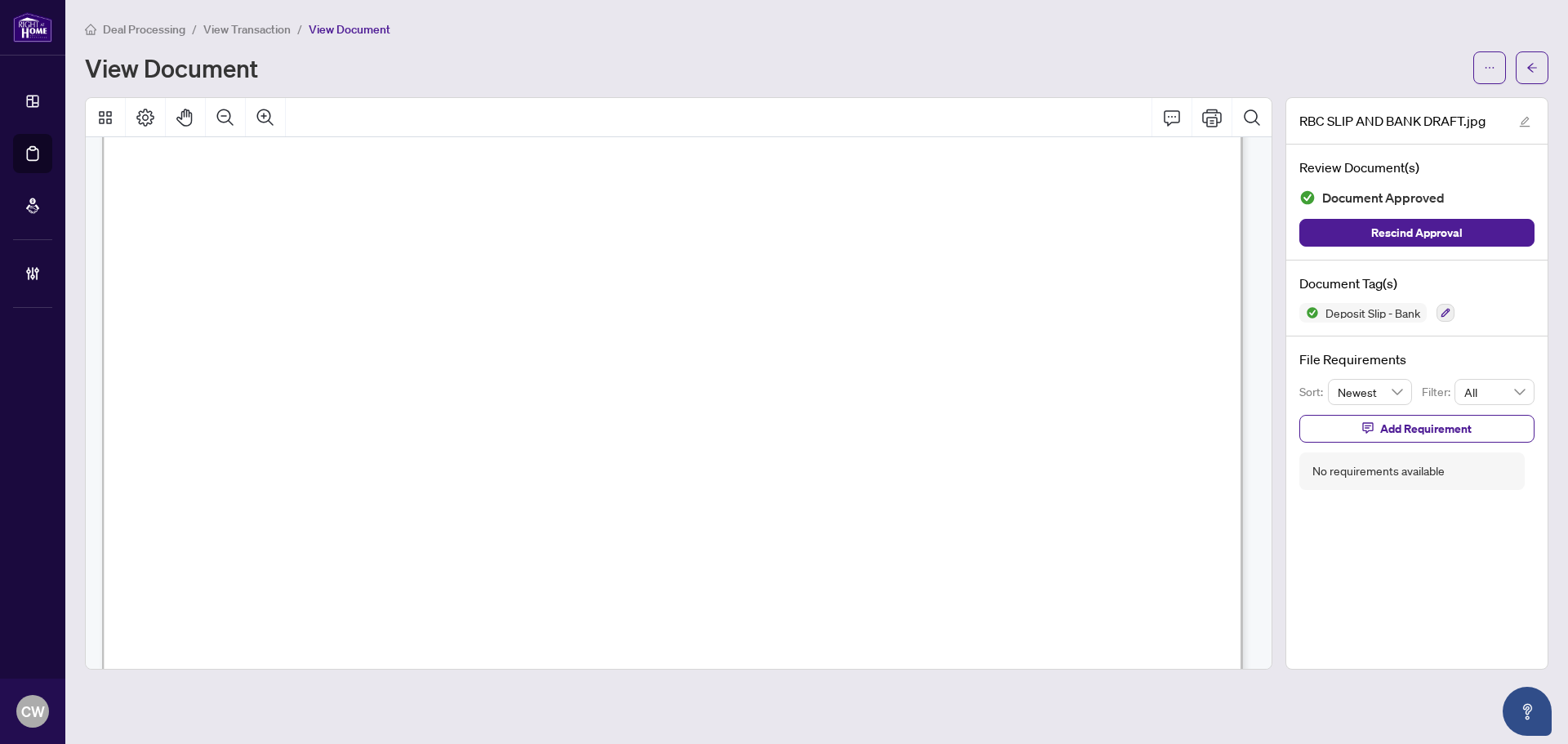
scroll to position [82, 0]
click at [1525, 63] on button "button" at bounding box center [1532, 68] width 33 height 33
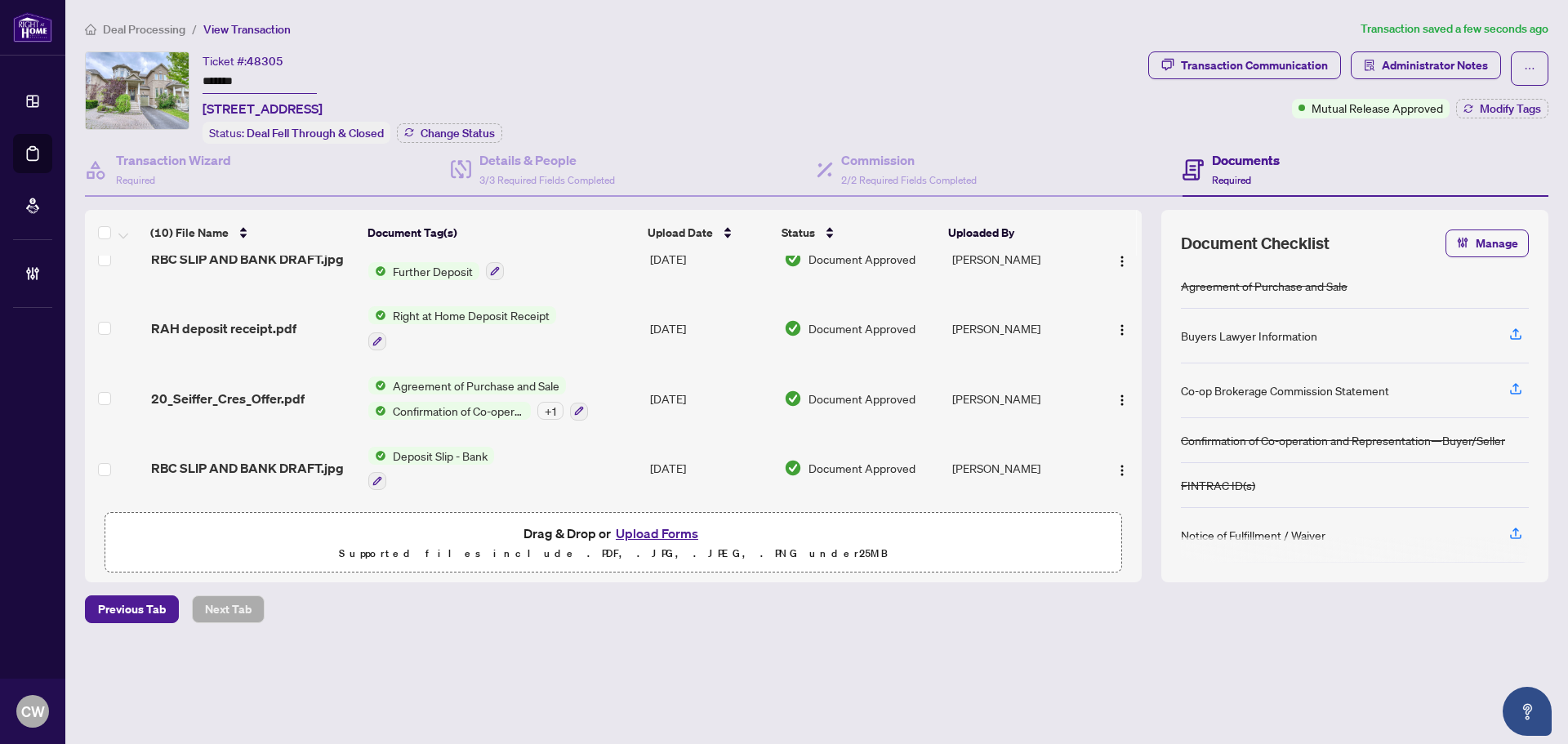
scroll to position [373, 0]
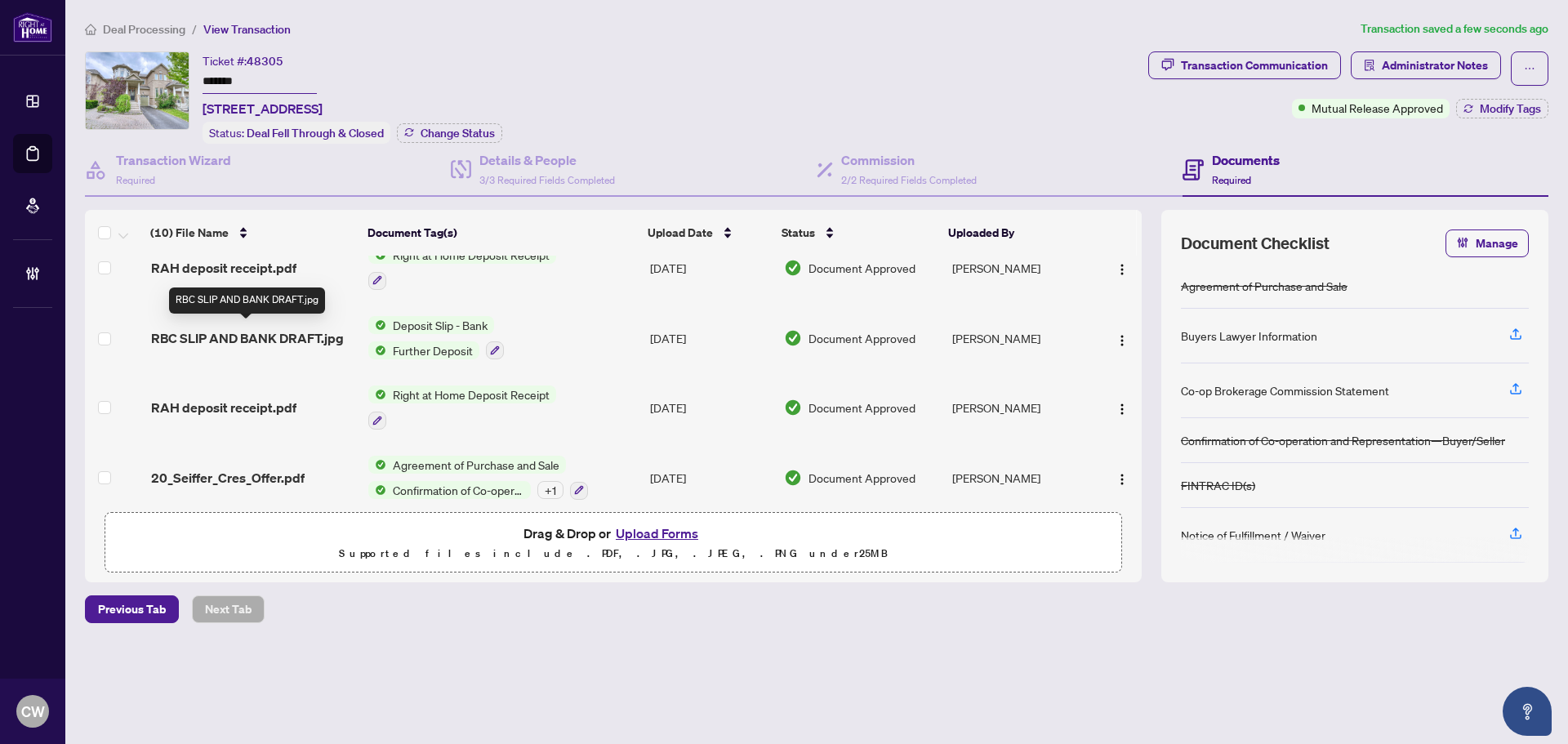
click at [257, 338] on span "RBC SLIP AND BANK DRAFT.jpg" at bounding box center [247, 338] width 192 height 20
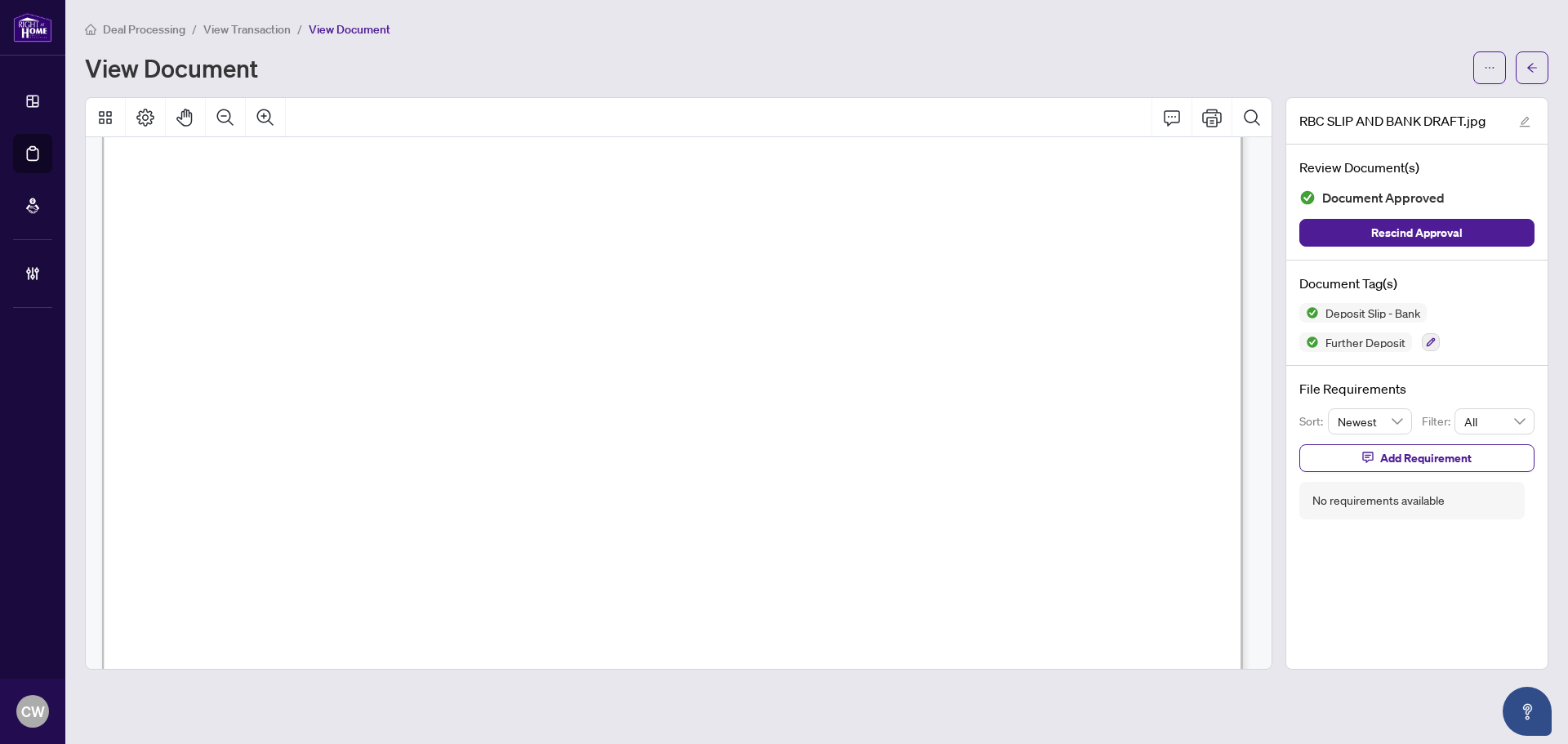
scroll to position [82, 0]
click at [1526, 65] on icon "arrow-left" at bounding box center [1532, 68] width 11 height 11
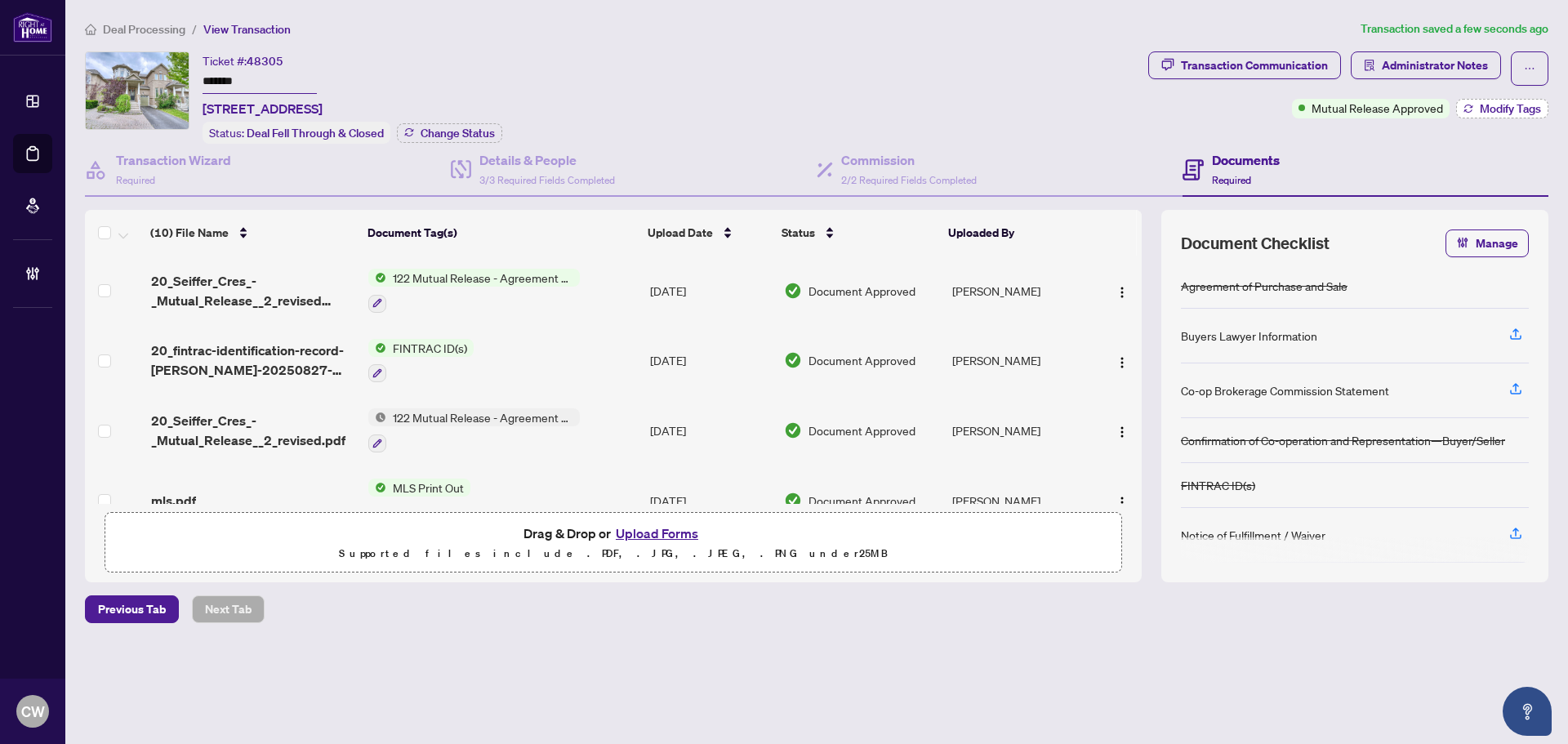
click at [1500, 105] on span "Modify Tags" at bounding box center [1510, 108] width 62 height 11
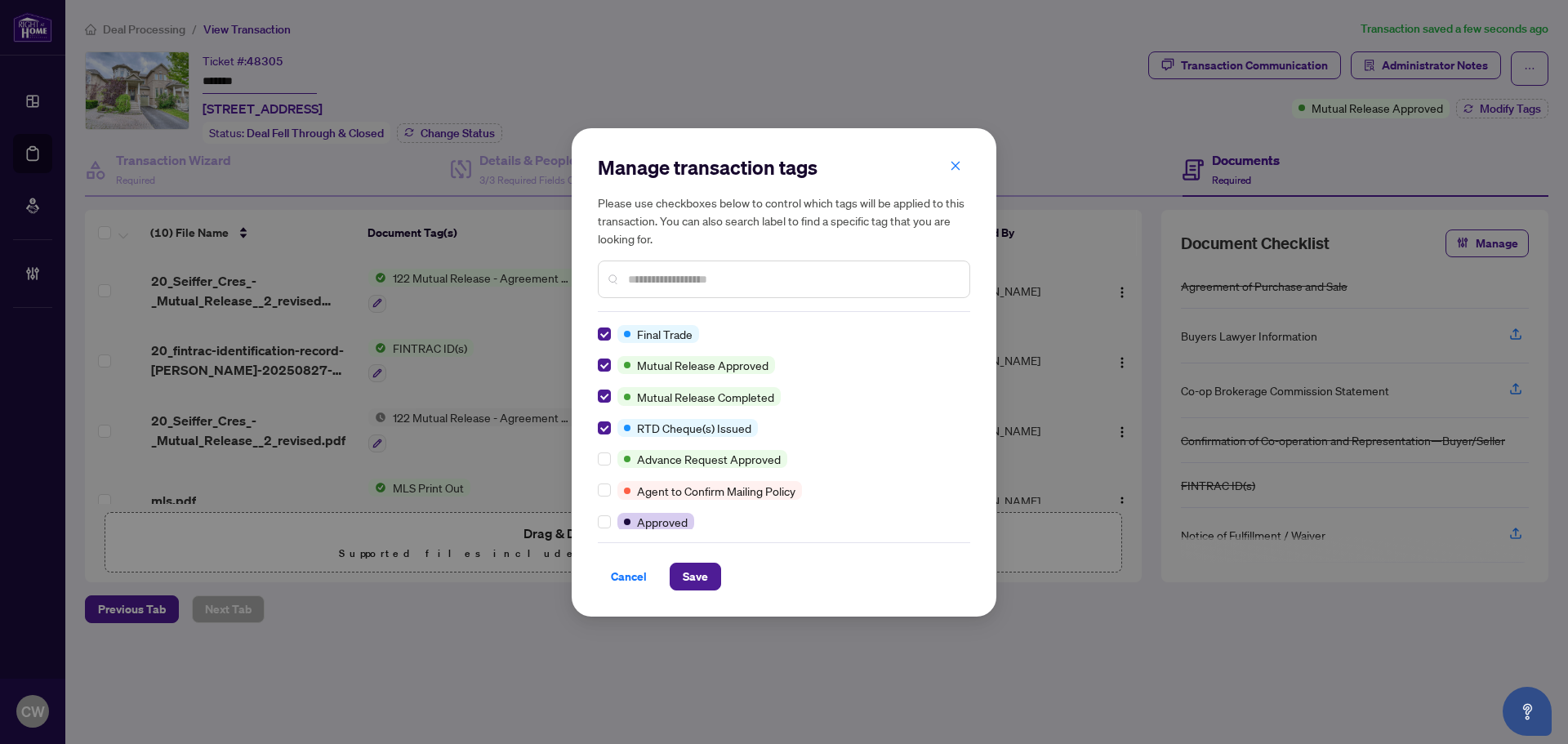
click at [697, 561] on div "Cancel Save" at bounding box center [784, 567] width 373 height 49
click at [703, 569] on span "Save" at bounding box center [695, 577] width 25 height 26
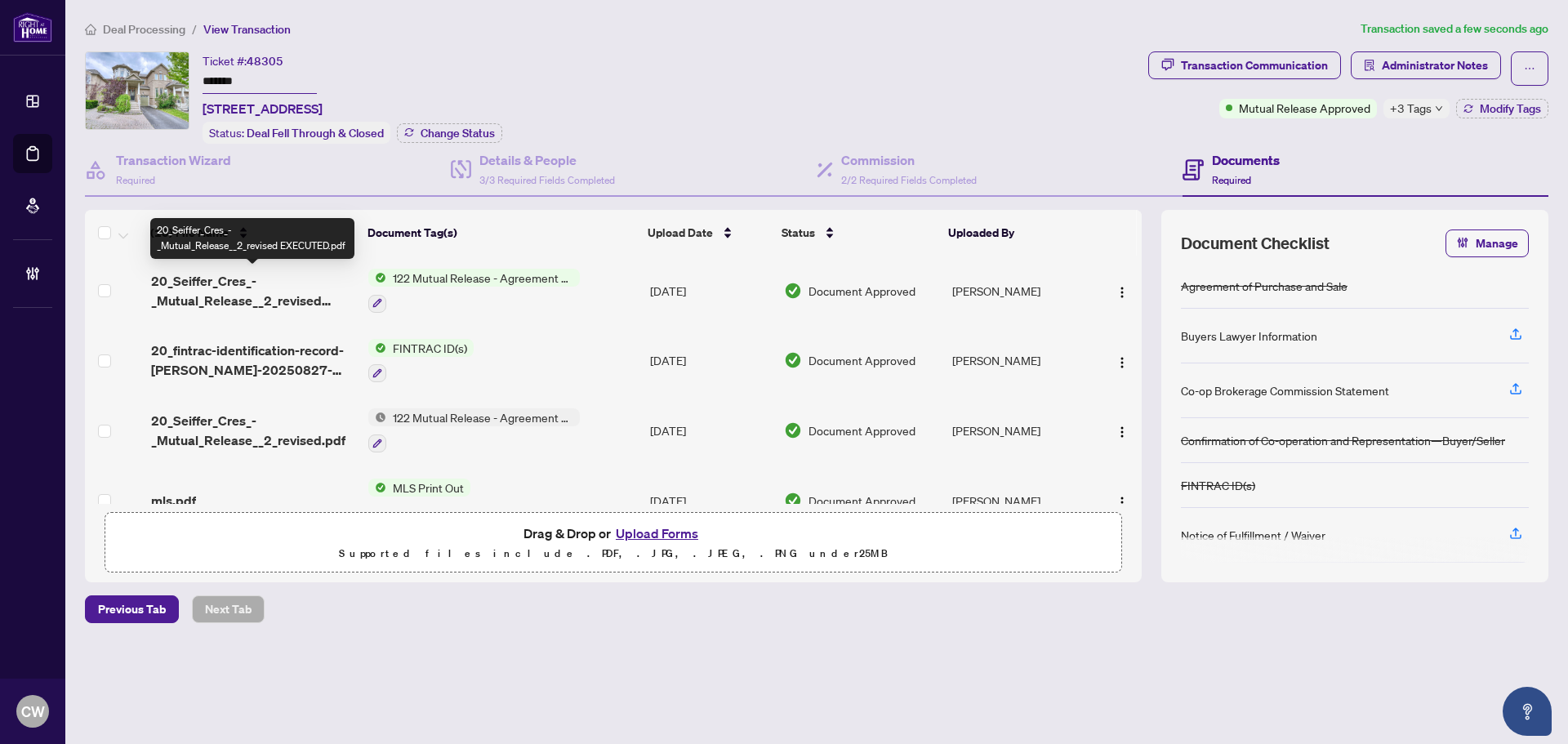
click at [233, 275] on span "20_Seiffer_Cres_-_Mutual_Release__2_revised EXECUTED.pdf" at bounding box center [253, 290] width 205 height 39
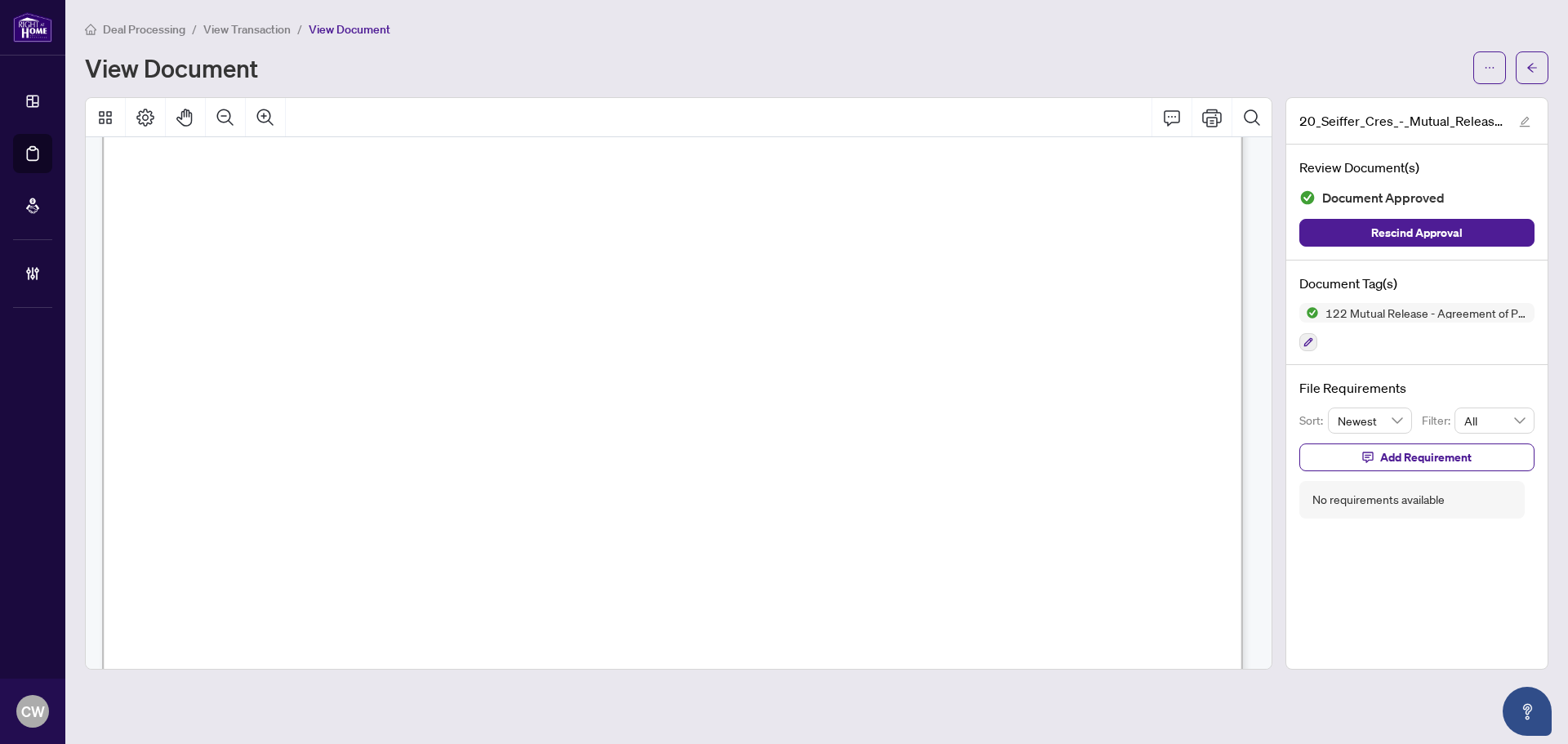
scroll to position [408, 0]
click at [1545, 69] on button "button" at bounding box center [1532, 68] width 33 height 33
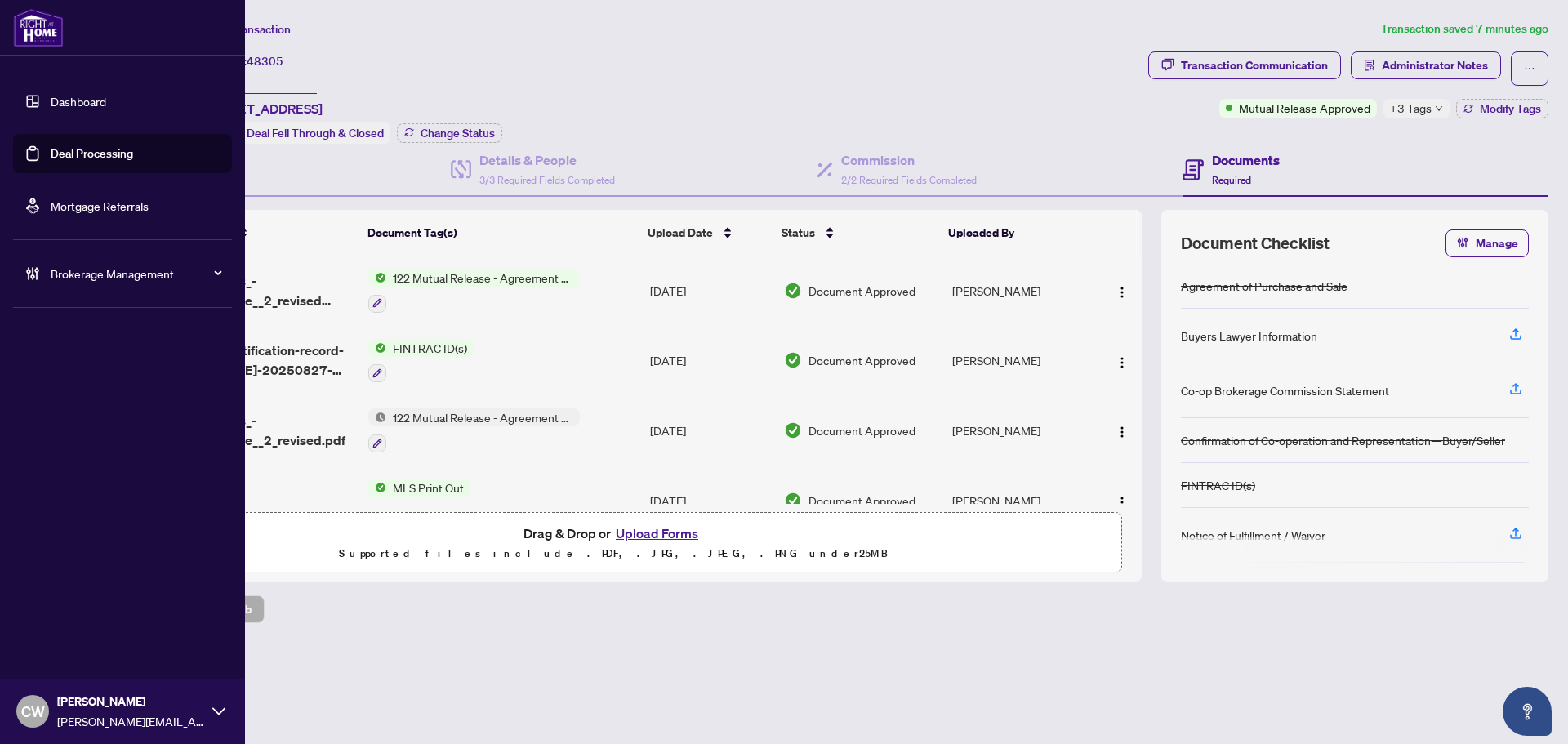
click at [60, 152] on link "Deal Processing" at bounding box center [91, 153] width 82 height 15
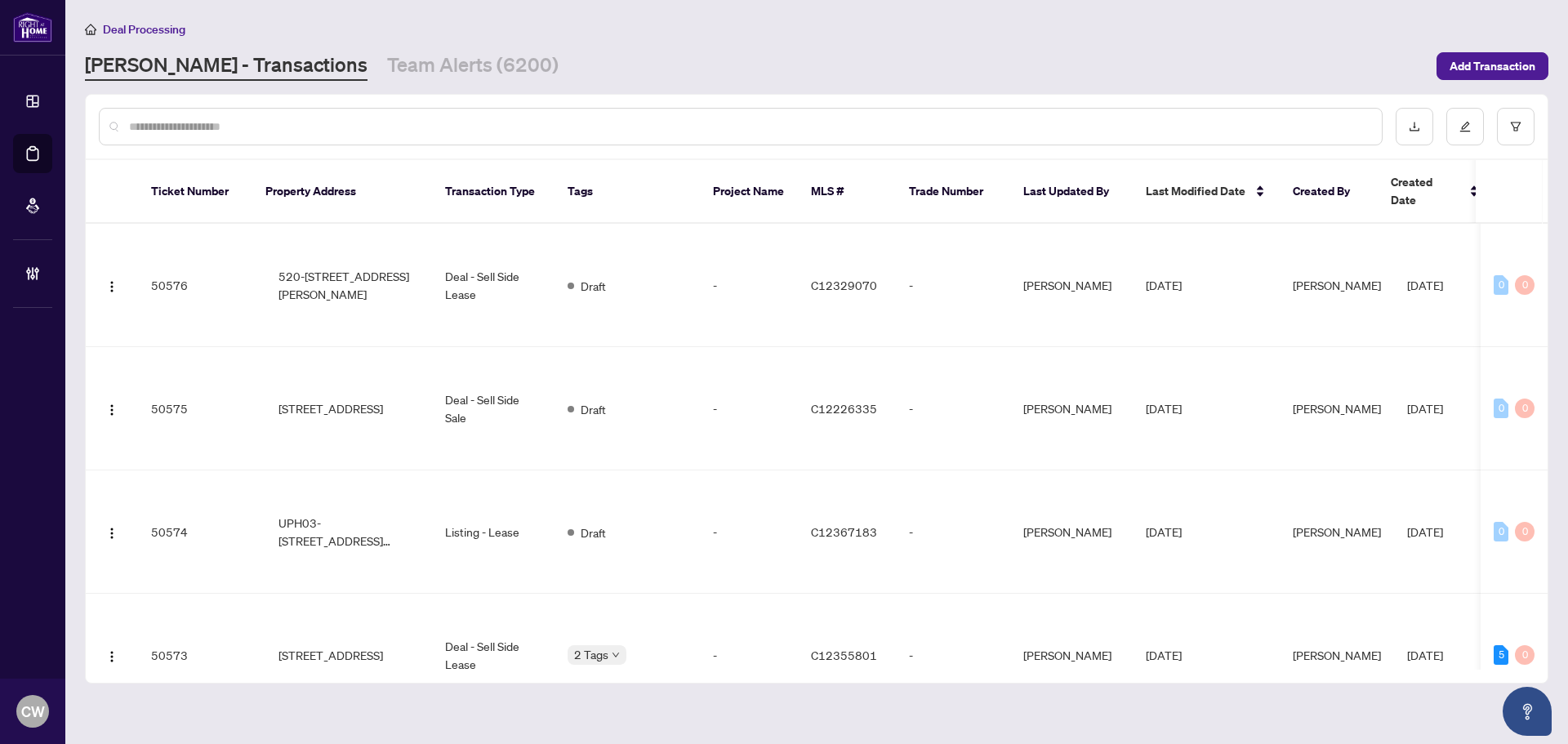
click at [266, 127] on input "text" at bounding box center [749, 127] width 1239 height 18
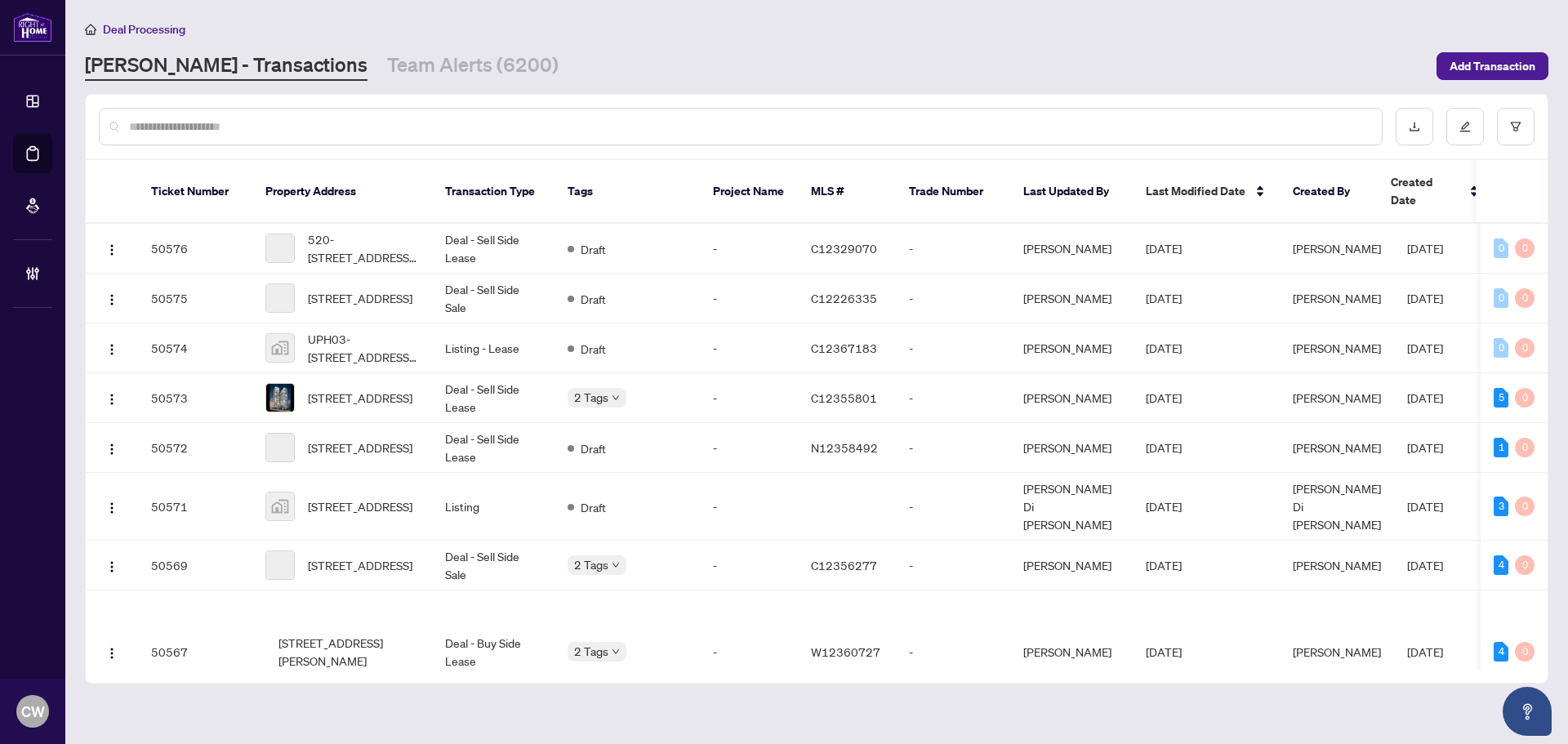
paste input "*"
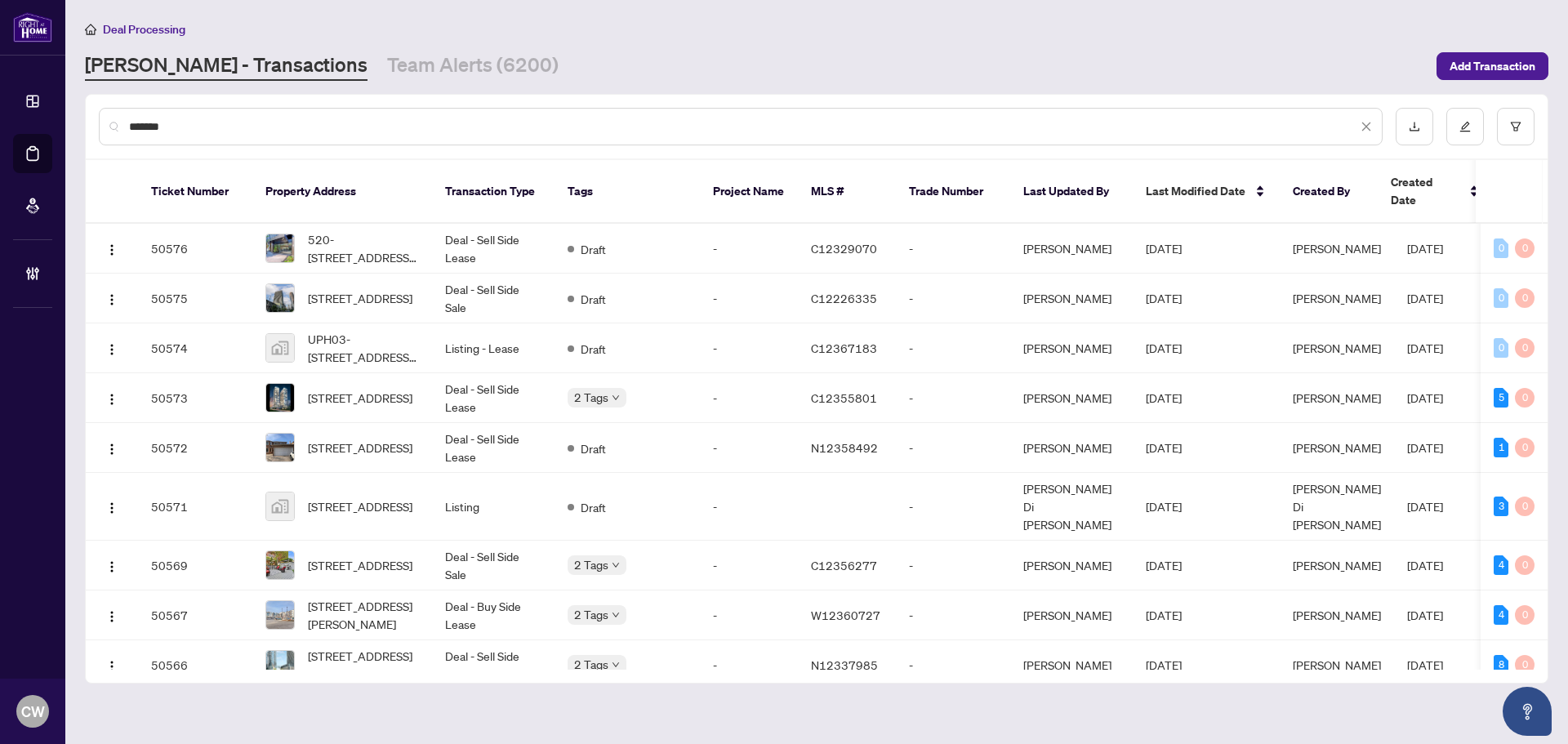
type input "*******"
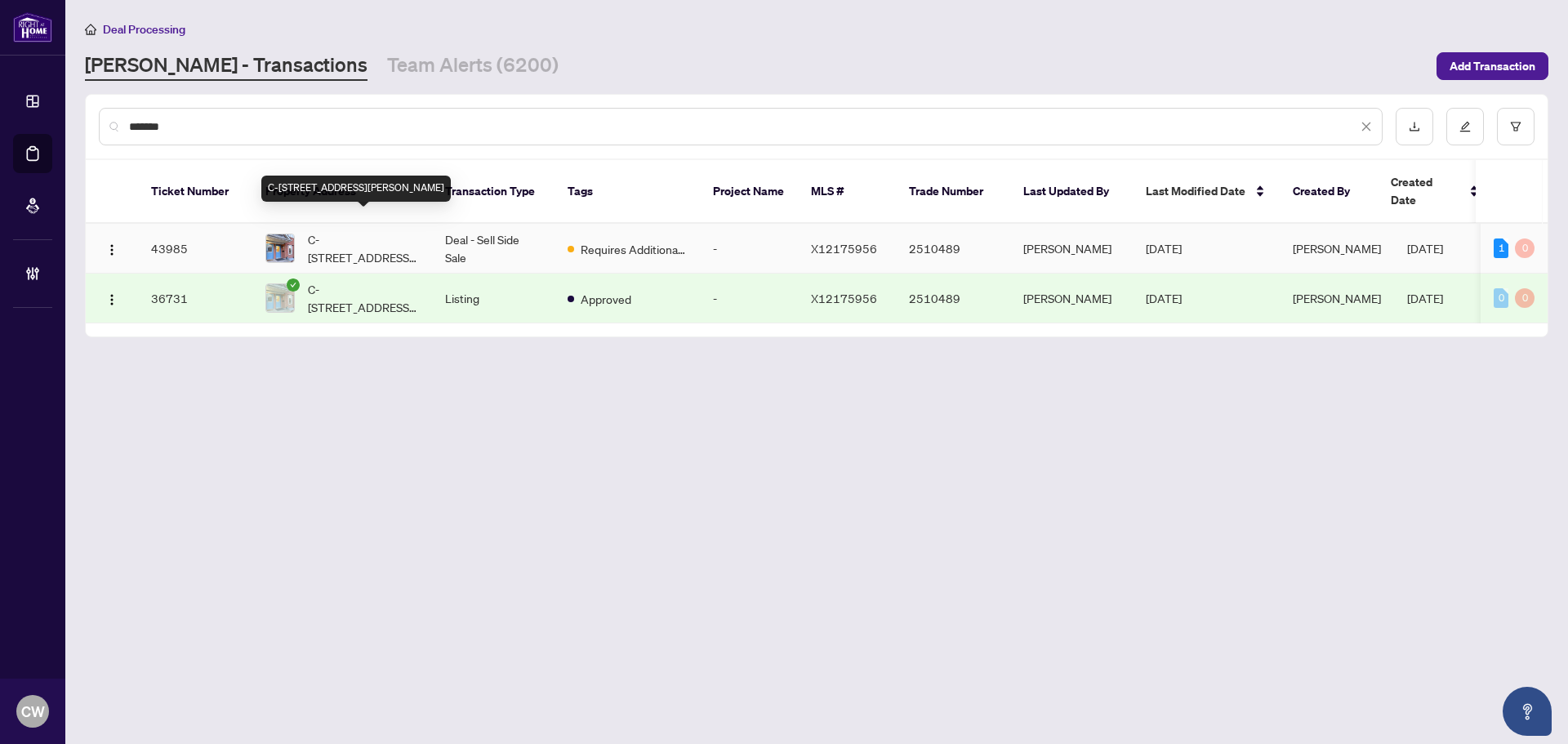
click at [328, 231] on span "C-[STREET_ADDRESS][PERSON_NAME]" at bounding box center [363, 248] width 111 height 36
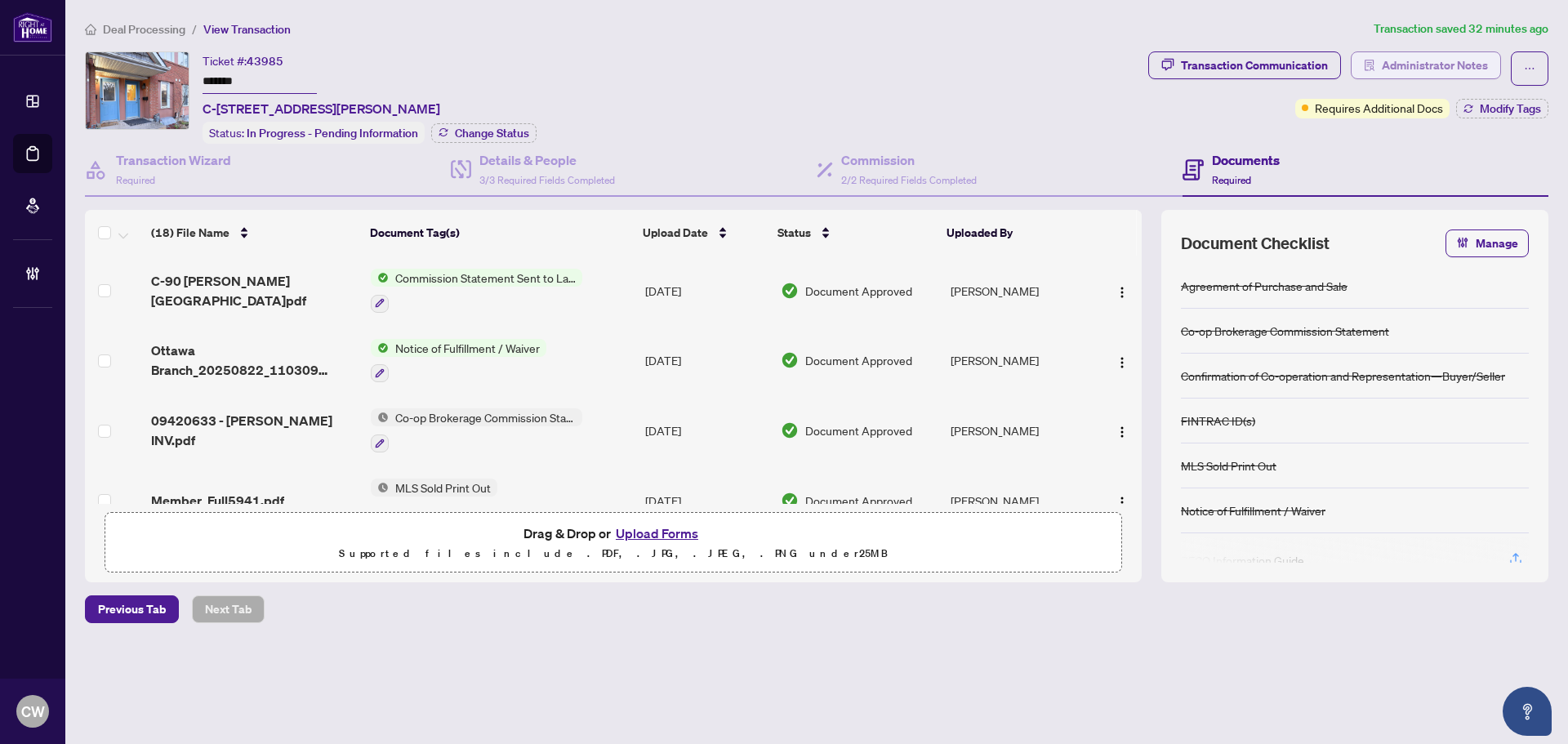
click at [1415, 64] on span "Administrator Notes" at bounding box center [1435, 65] width 106 height 26
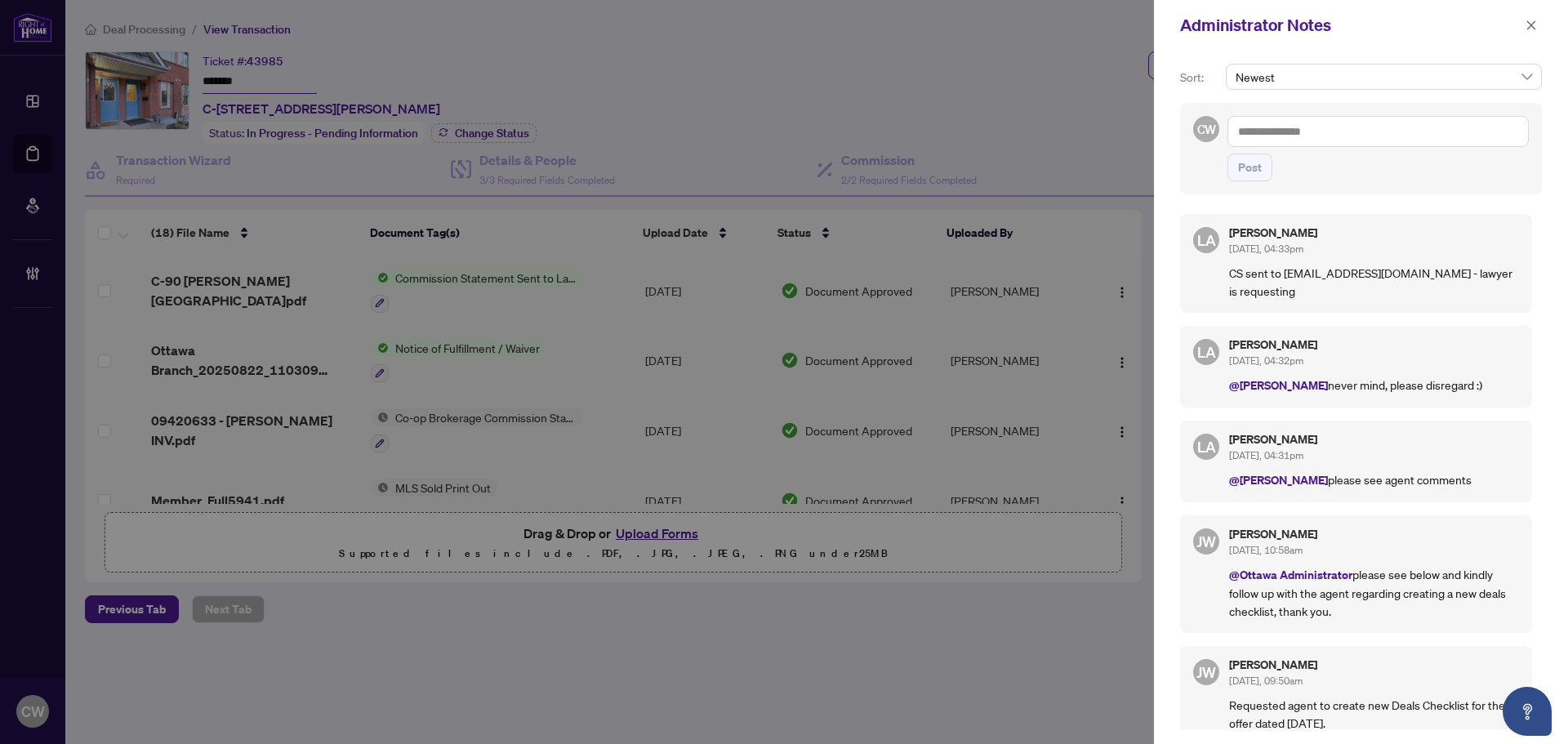
click at [1313, 130] on textarea at bounding box center [1378, 132] width 302 height 31
paste textarea "**********"
type textarea "**********"
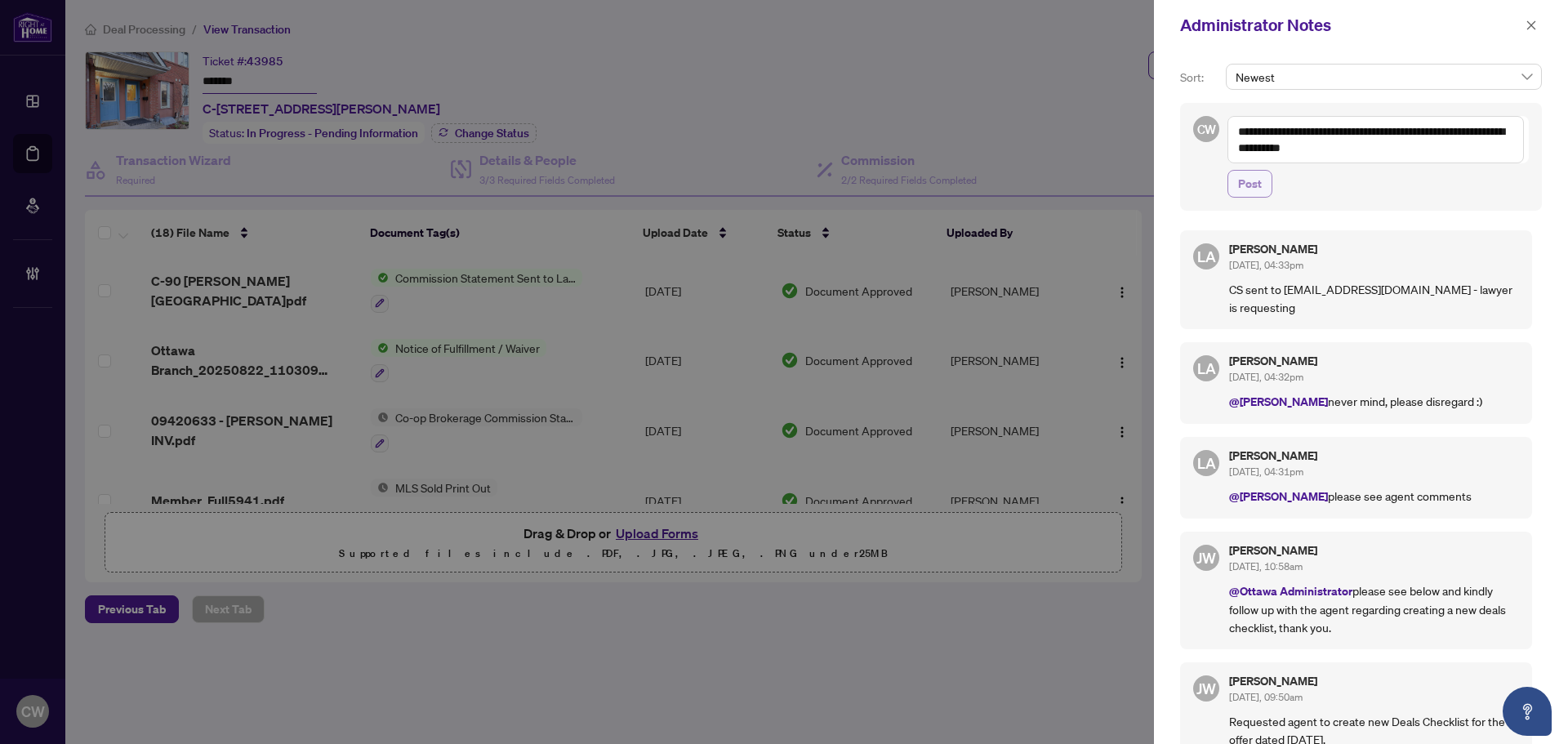
click at [1257, 191] on span "Post" at bounding box center [1249, 184] width 23 height 26
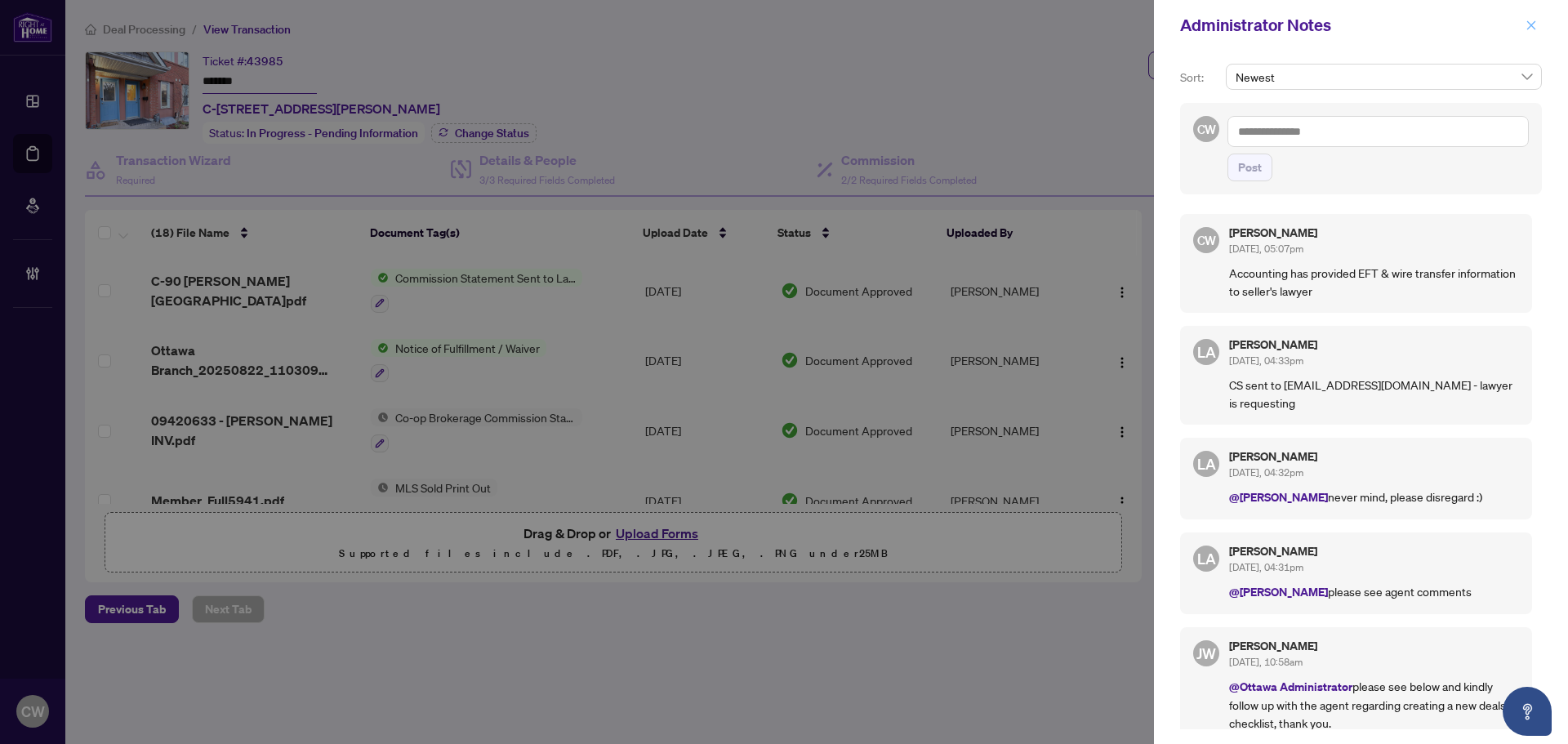
click at [1535, 29] on icon "close" at bounding box center [1532, 25] width 9 height 9
